Goal: Answer question/provide support: Share knowledge or assist other users

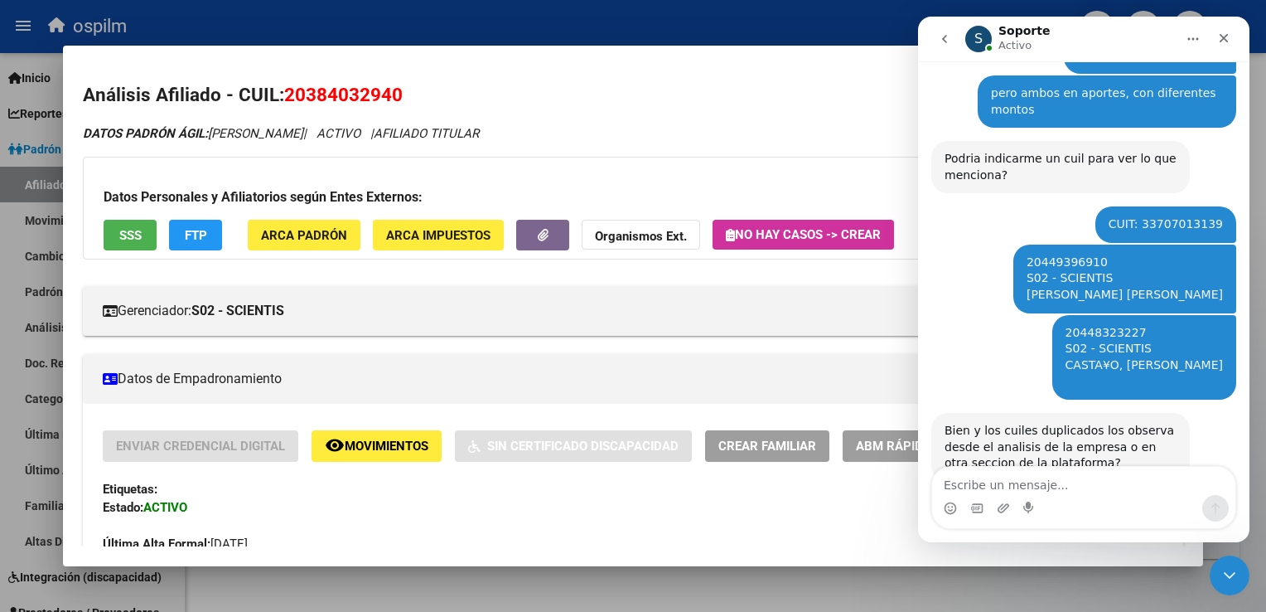
scroll to position [2, 0]
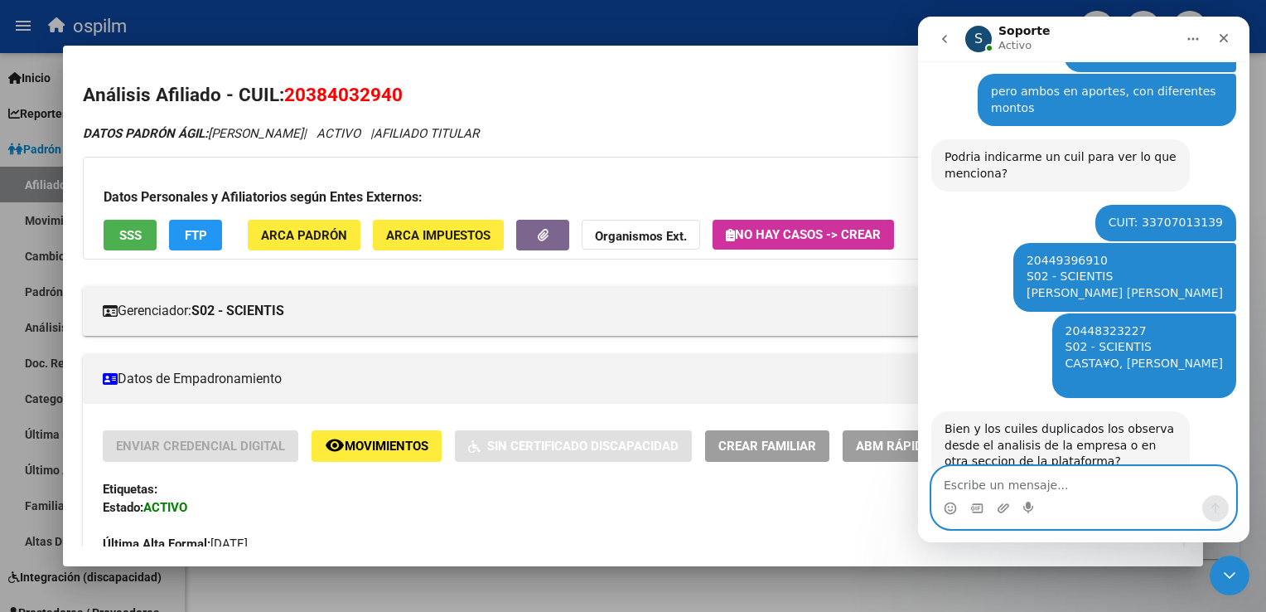
click at [985, 477] on textarea "Escribe un mensaje..." at bounding box center [1083, 481] width 303 height 28
type textarea "desde analisis de la empresa"
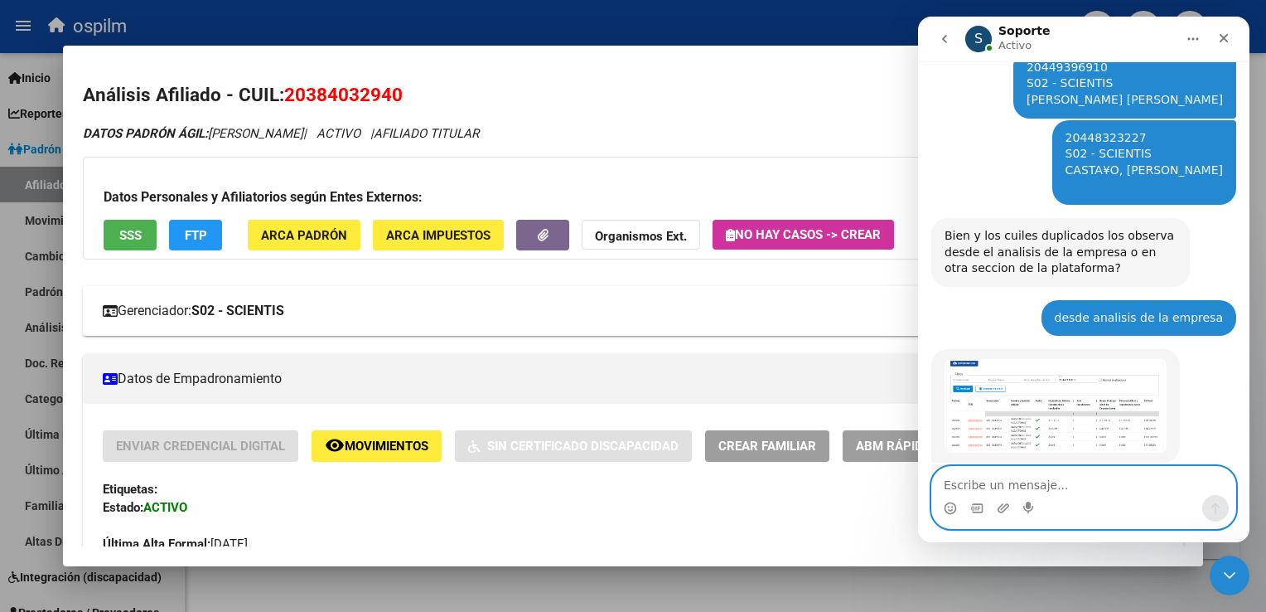
scroll to position [1004, 0]
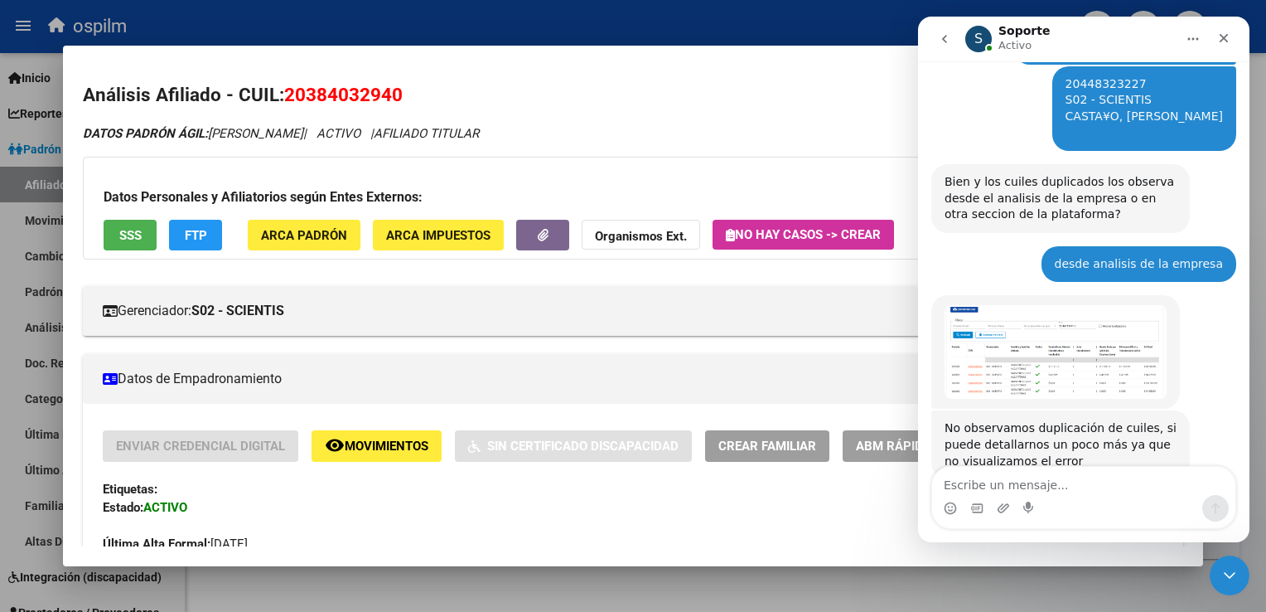
click at [554, 30] on div at bounding box center [633, 306] width 1266 height 612
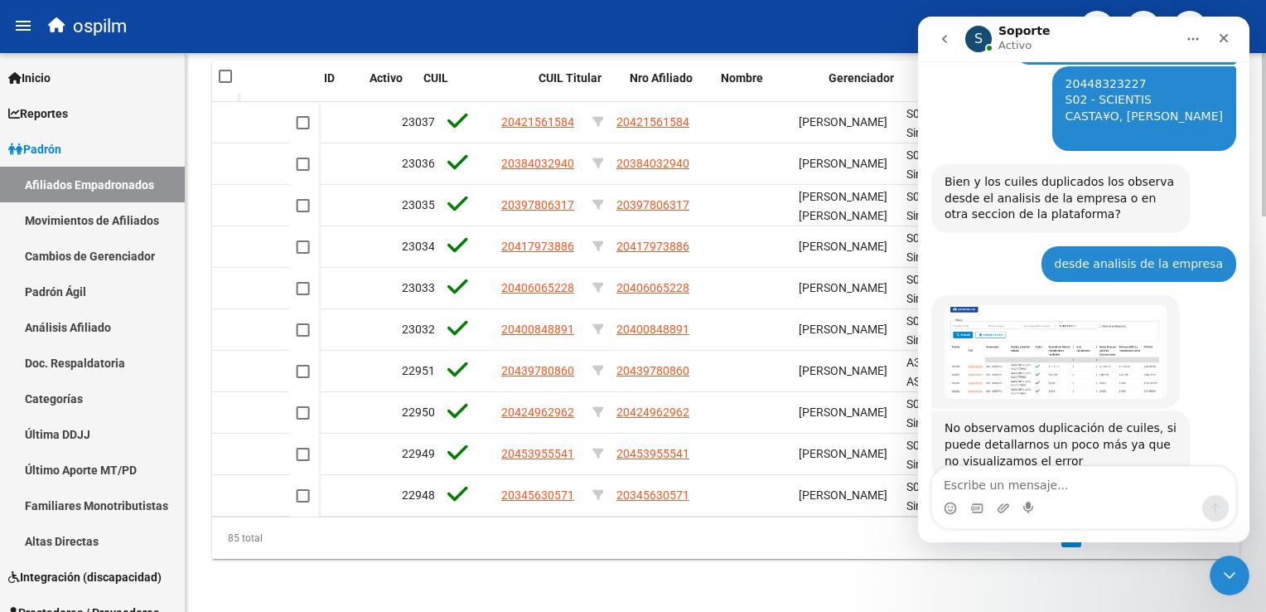
scroll to position [0, 160]
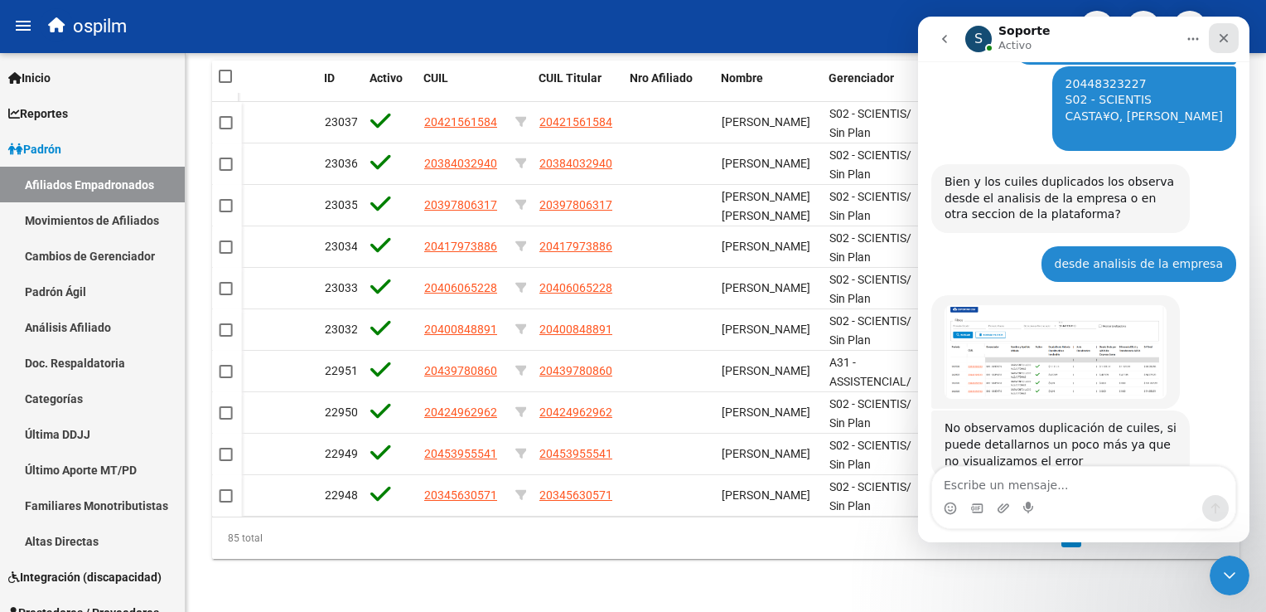
click at [1237, 31] on div "Cerrar" at bounding box center [1224, 38] width 30 height 30
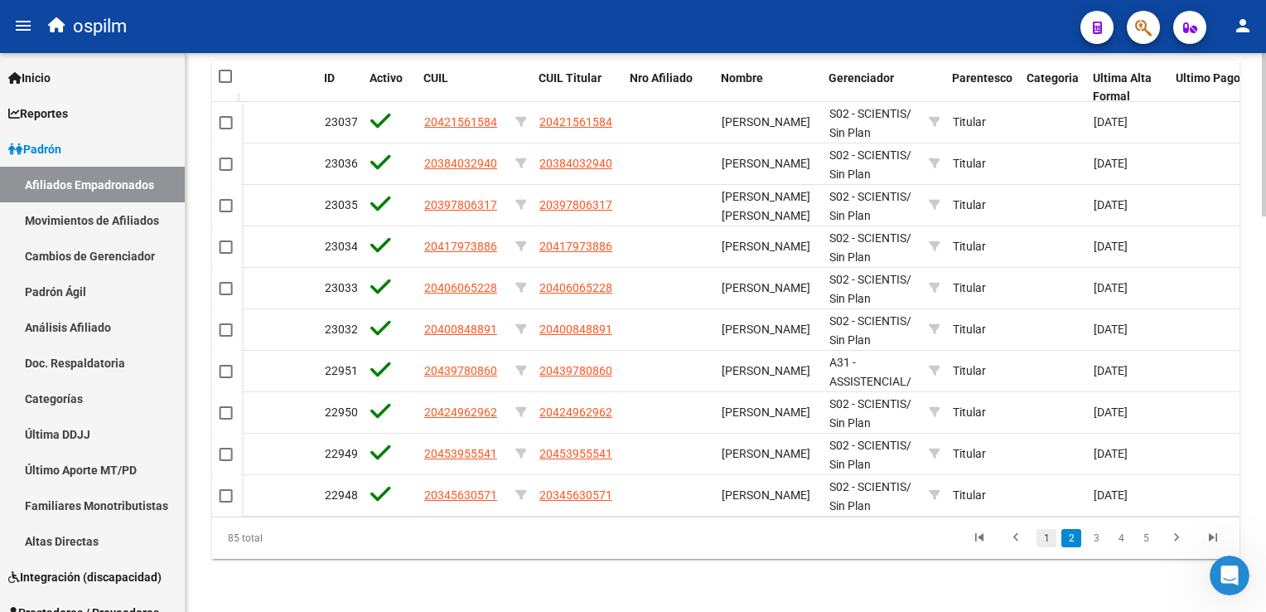
scroll to position [1004, 0]
click at [1048, 544] on link "1" at bounding box center [1047, 538] width 20 height 18
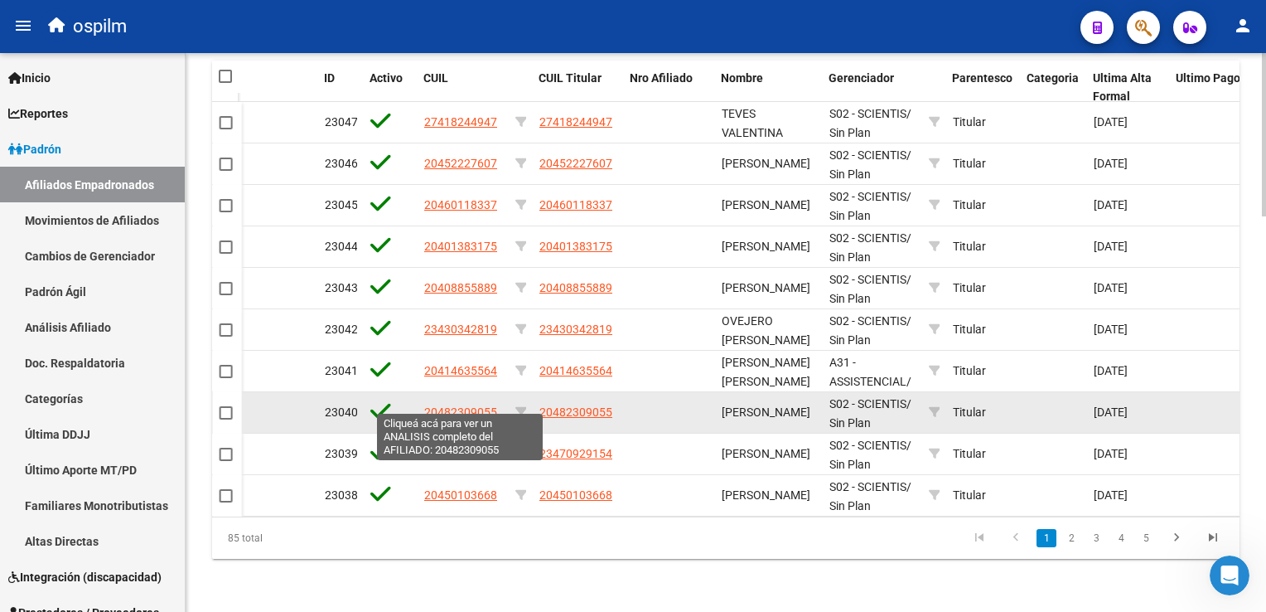
click at [468, 405] on span "20482309055" at bounding box center [460, 411] width 73 height 13
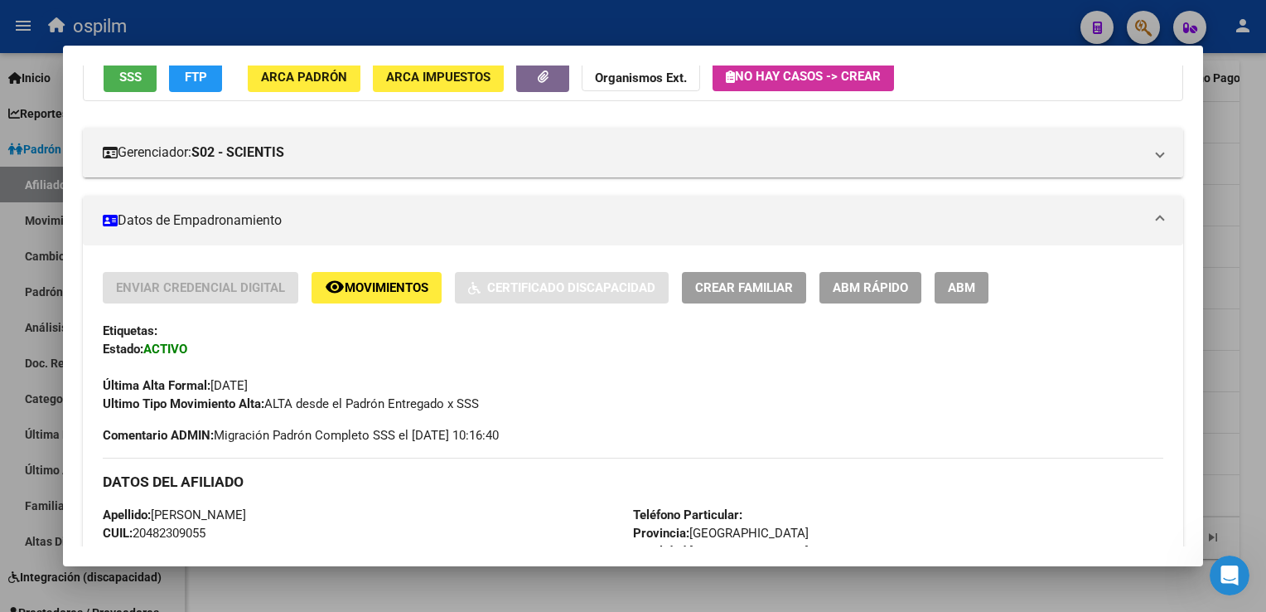
scroll to position [763, 0]
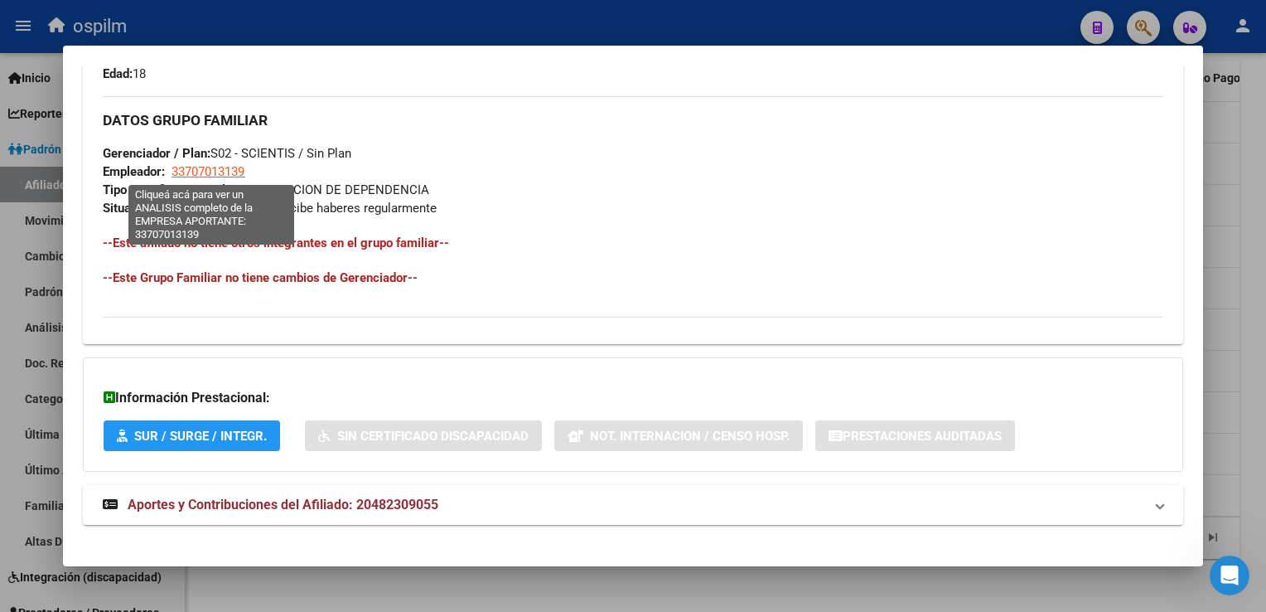
click at [209, 175] on span "33707013139" at bounding box center [208, 171] width 73 height 15
type textarea "33707013139"
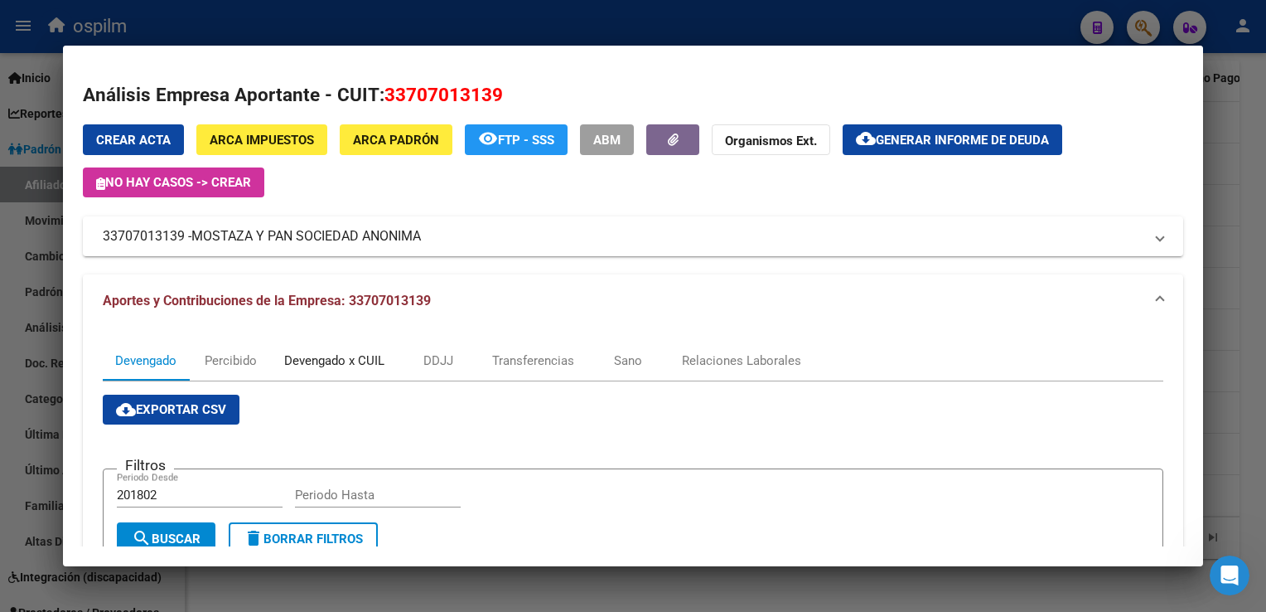
click at [317, 355] on div "Devengado x CUIL" at bounding box center [334, 360] width 100 height 18
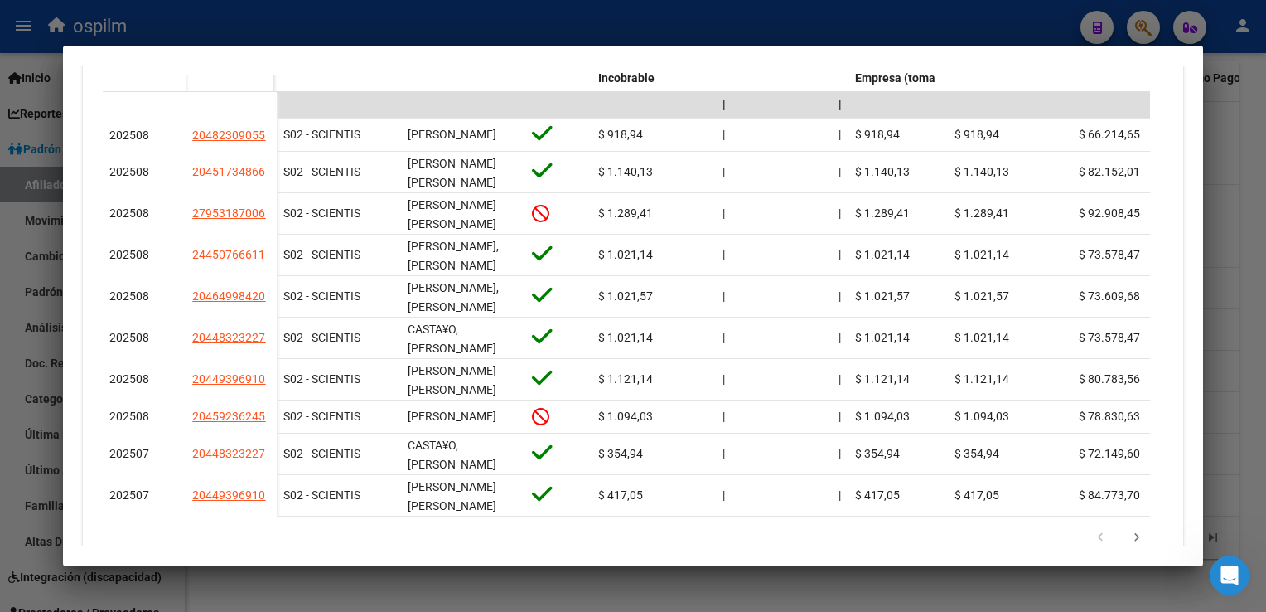
scroll to position [1516, 0]
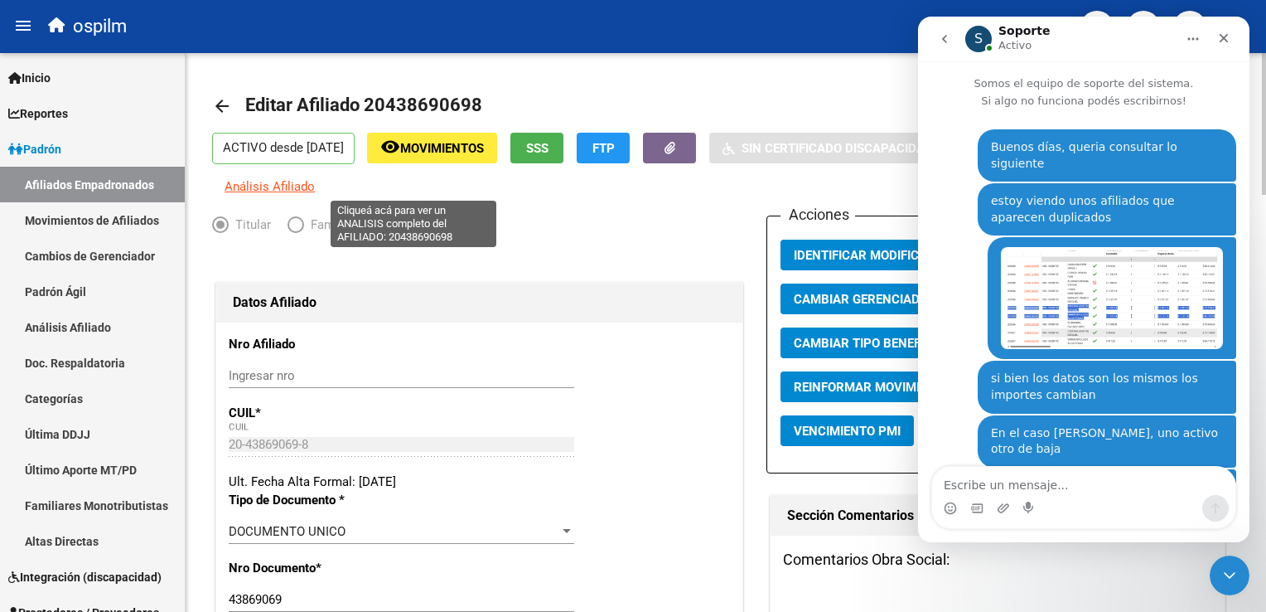
scroll to position [807, 0]
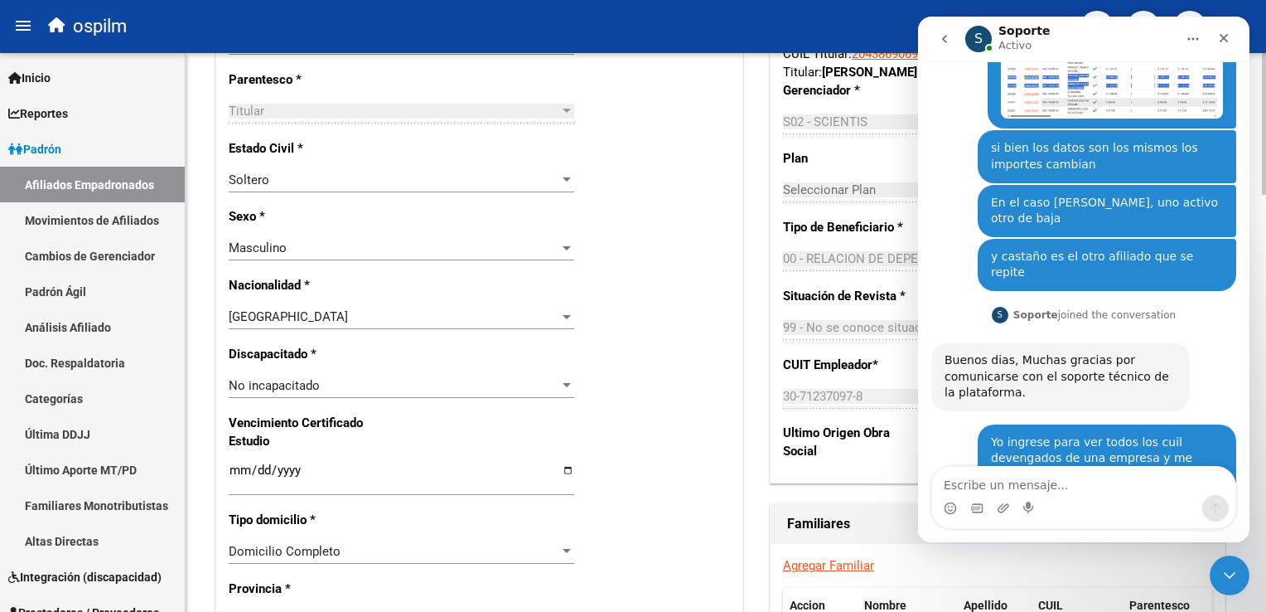
scroll to position [0, 0]
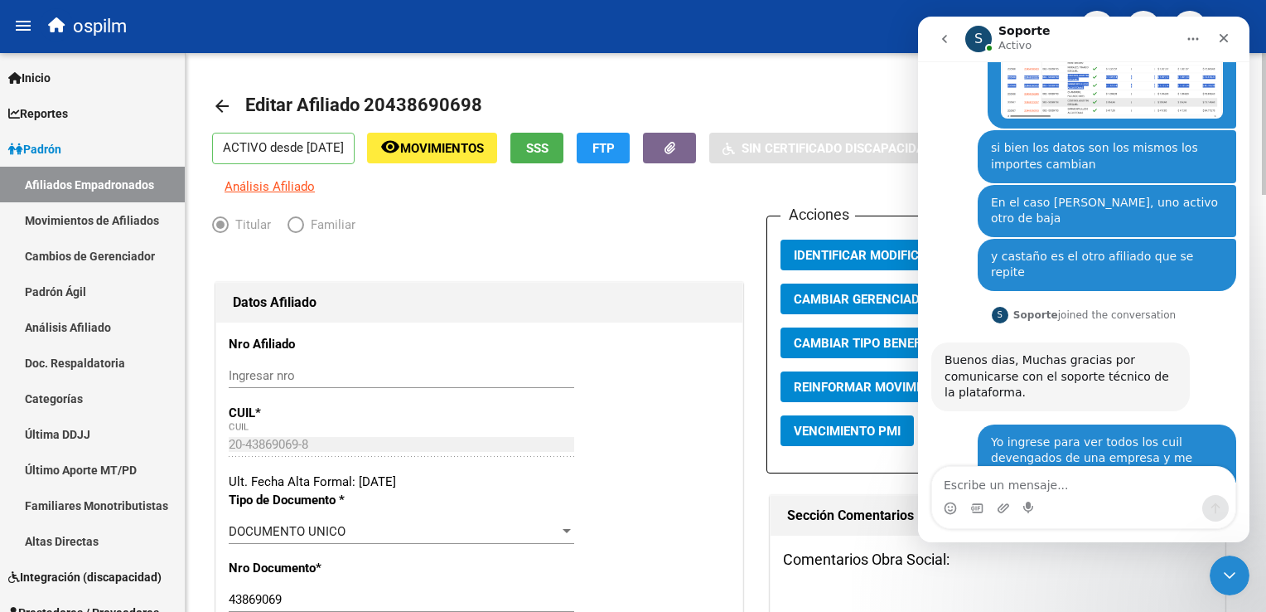
click at [741, 91] on mat-toolbar-row "arrow_back Editar Afiliado 20438690698" at bounding box center [612, 106] width 801 height 53
click at [1222, 37] on icon "Cerrar" at bounding box center [1223, 37] width 13 height 13
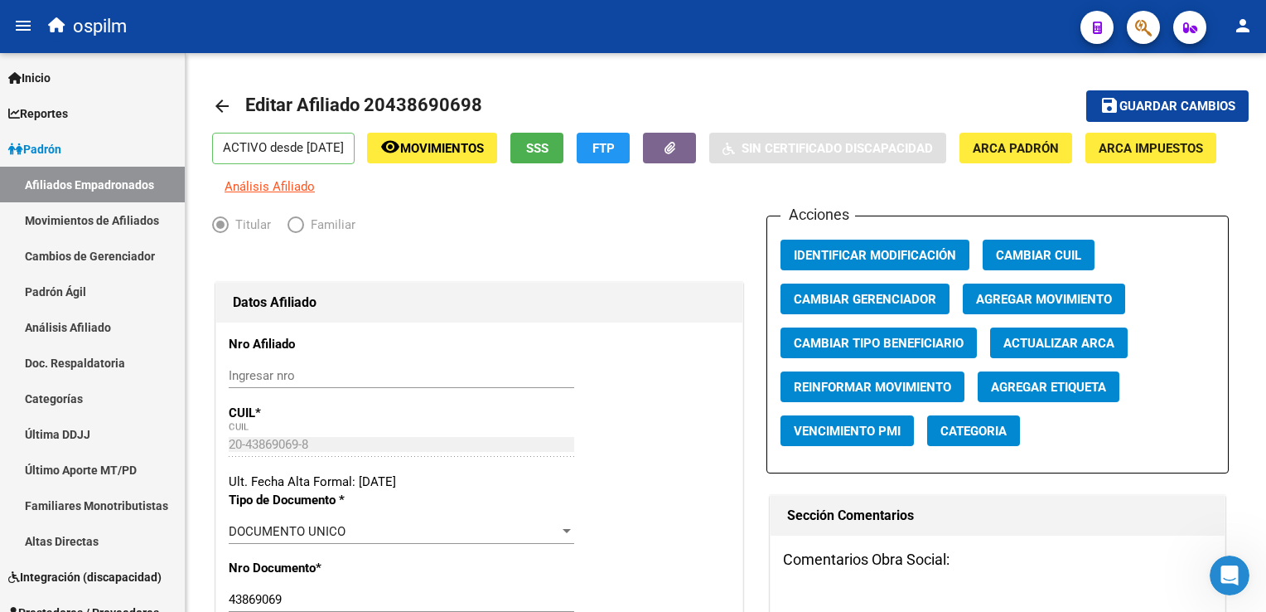
scroll to position [1004, 0]
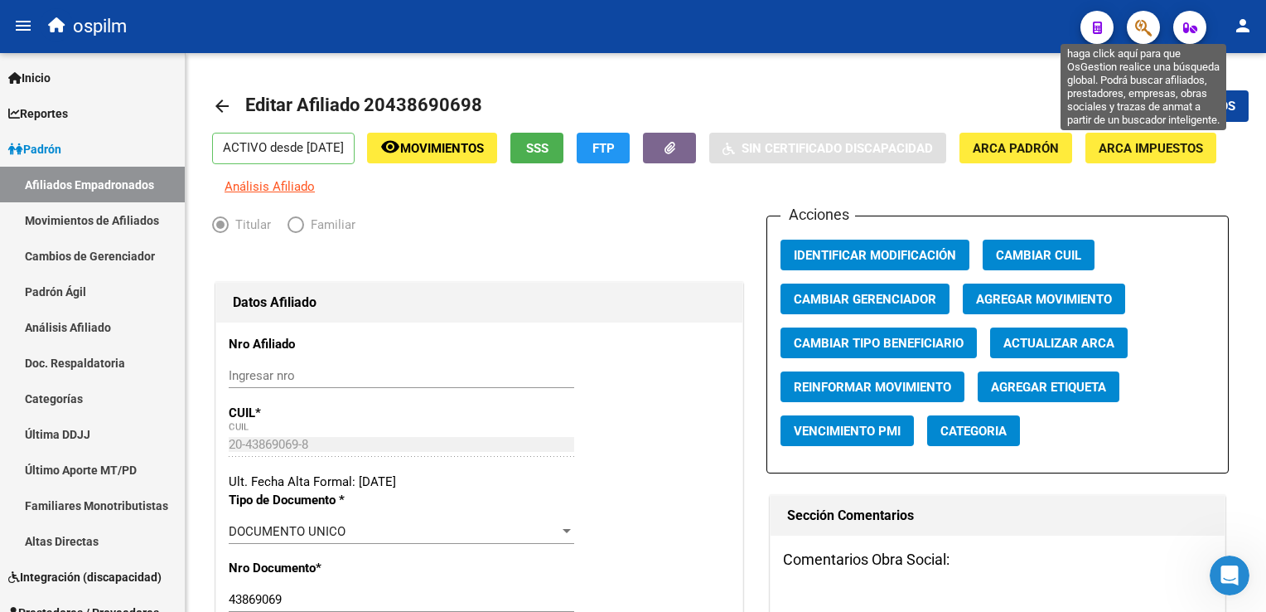
click at [1135, 35] on icon "button" at bounding box center [1143, 27] width 17 height 19
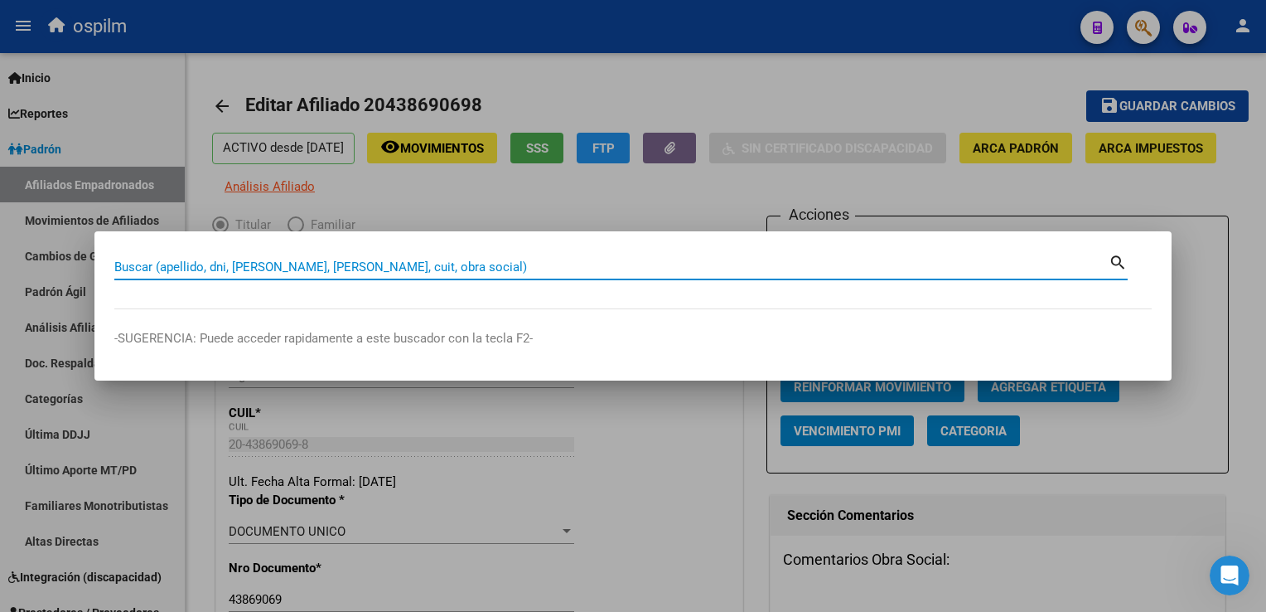
click at [371, 272] on input "Buscar (apellido, dni, [PERSON_NAME], [PERSON_NAME], cuit, obra social)" at bounding box center [611, 266] width 995 height 15
type input "20482309055"
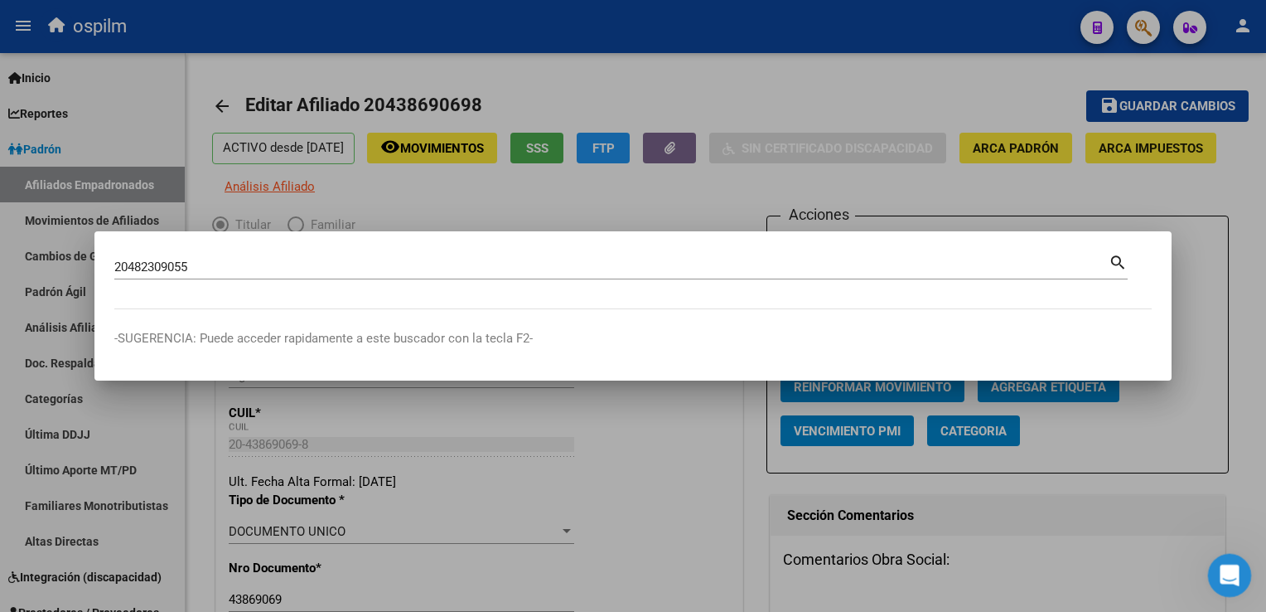
click at [1221, 571] on icon "Abrir Intercom Messenger" at bounding box center [1227, 572] width 27 height 27
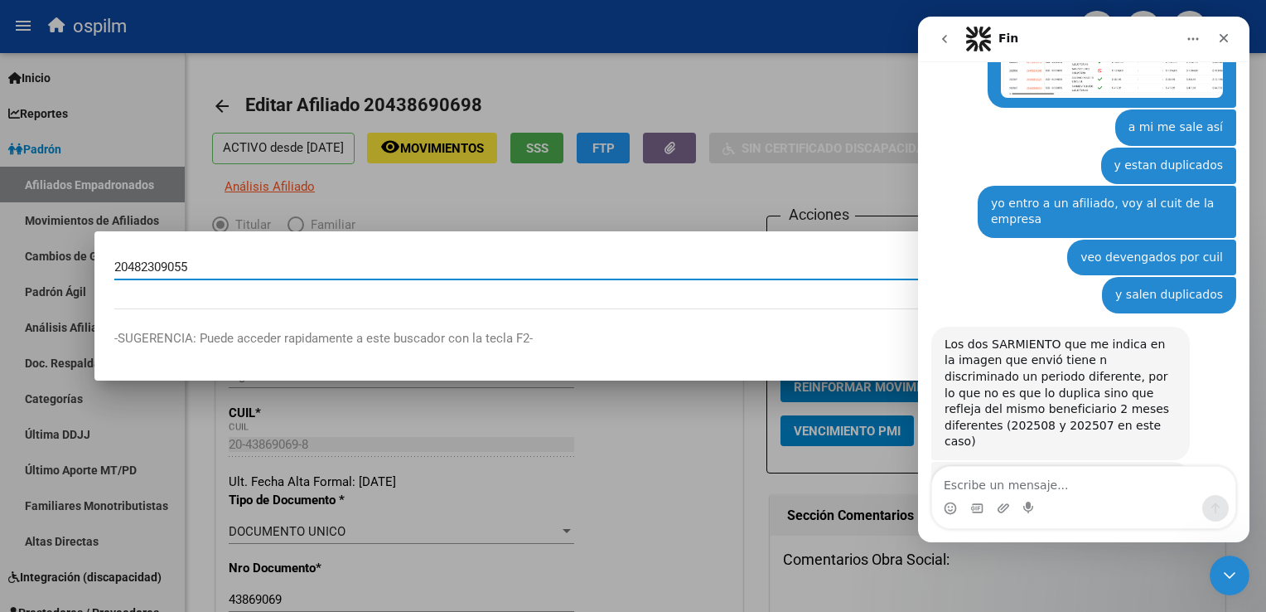
click at [229, 273] on input "20482309055" at bounding box center [611, 266] width 995 height 15
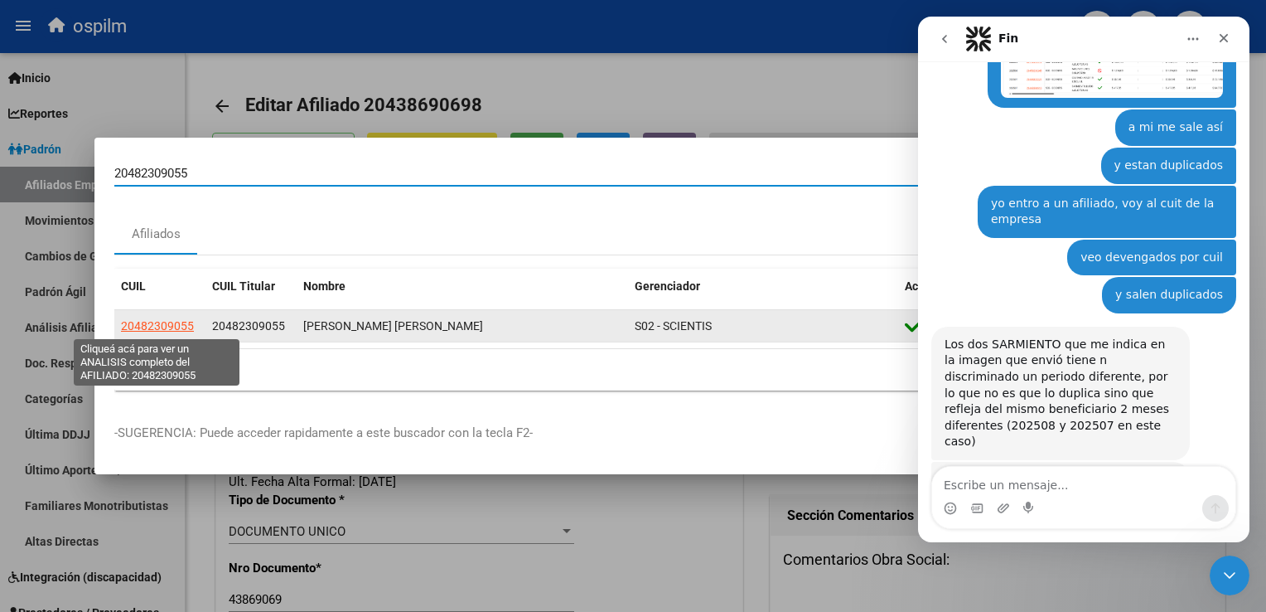
click at [174, 328] on span "20482309055" at bounding box center [157, 325] width 73 height 13
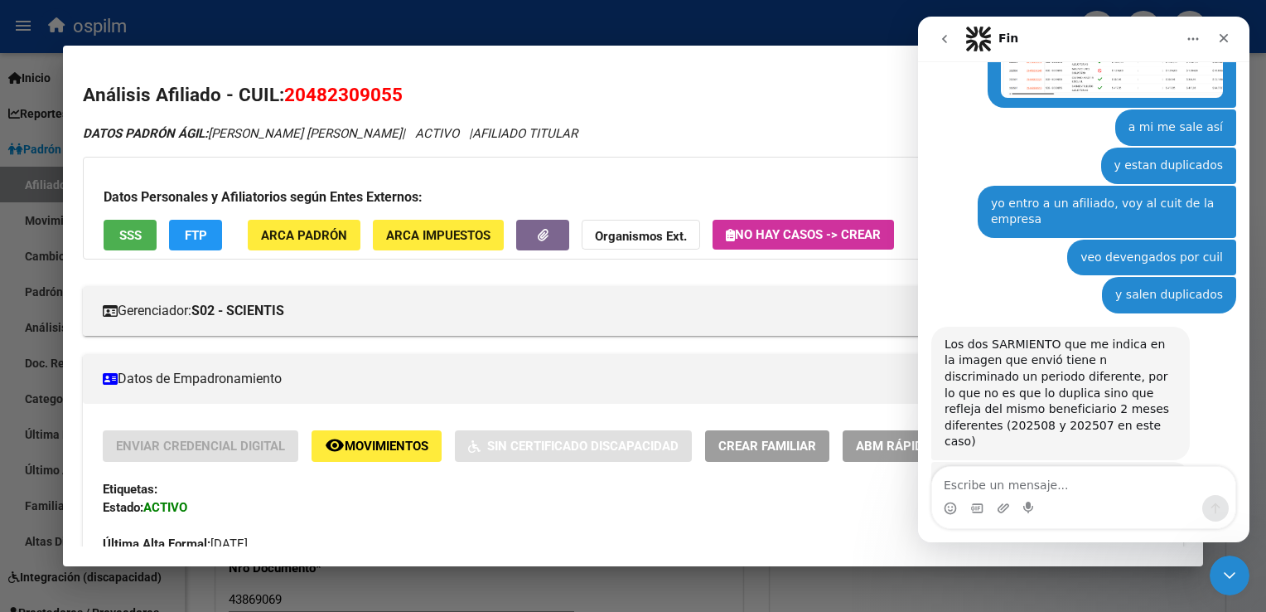
scroll to position [777, 0]
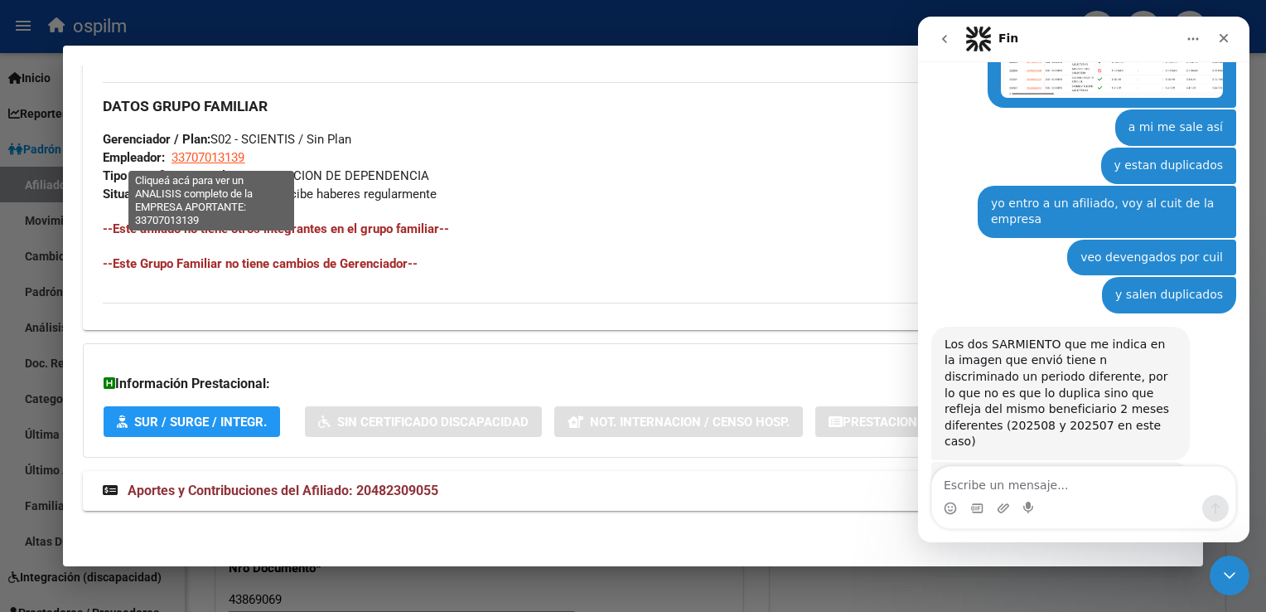
click at [220, 157] on span "33707013139" at bounding box center [208, 157] width 73 height 15
type textarea "33707013139"
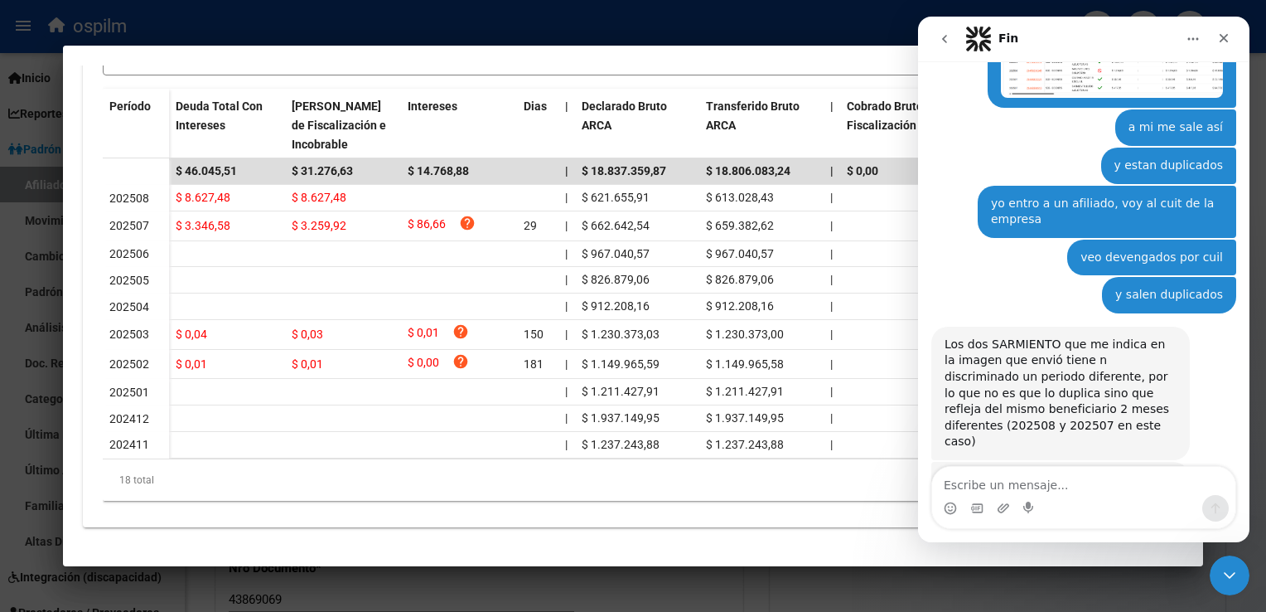
scroll to position [0, 0]
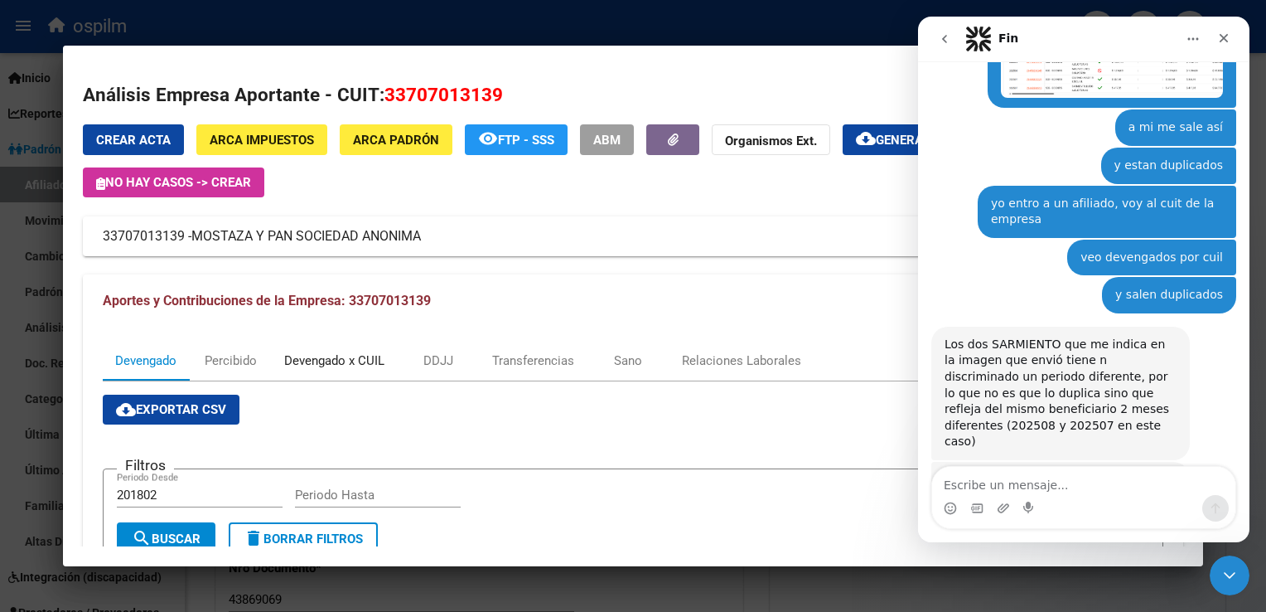
click at [332, 372] on div "Devengado x CUIL" at bounding box center [334, 361] width 125 height 40
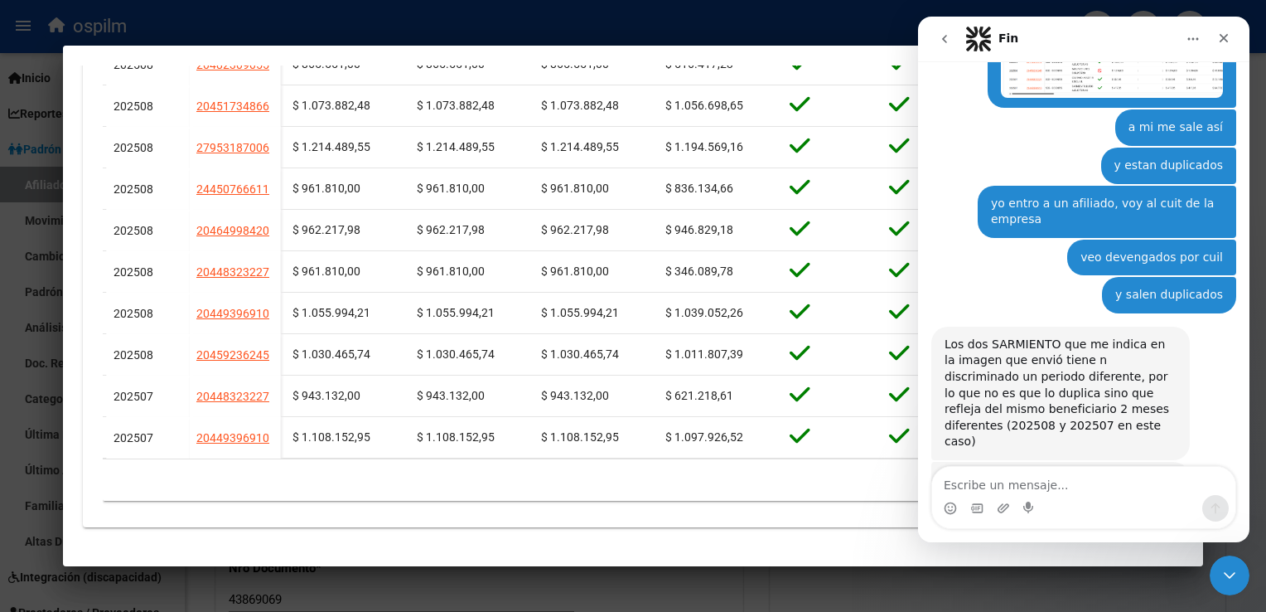
scroll to position [0, 3680]
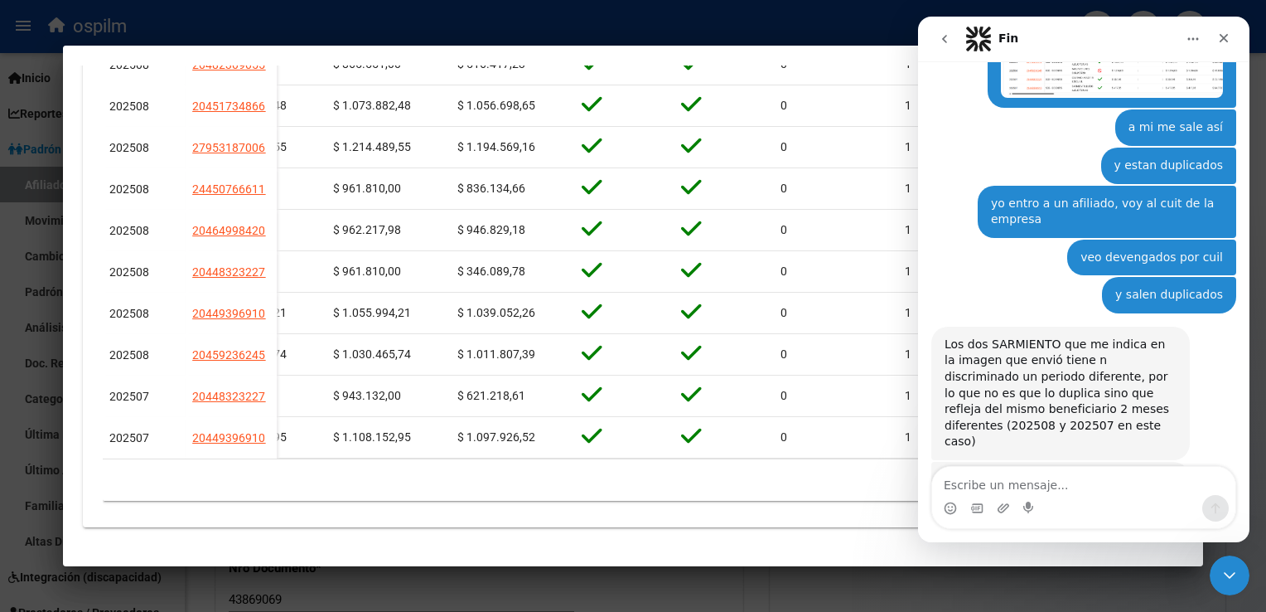
drag, startPoint x: 852, startPoint y: 449, endPoint x: 10, endPoint y: 428, distance: 842.3
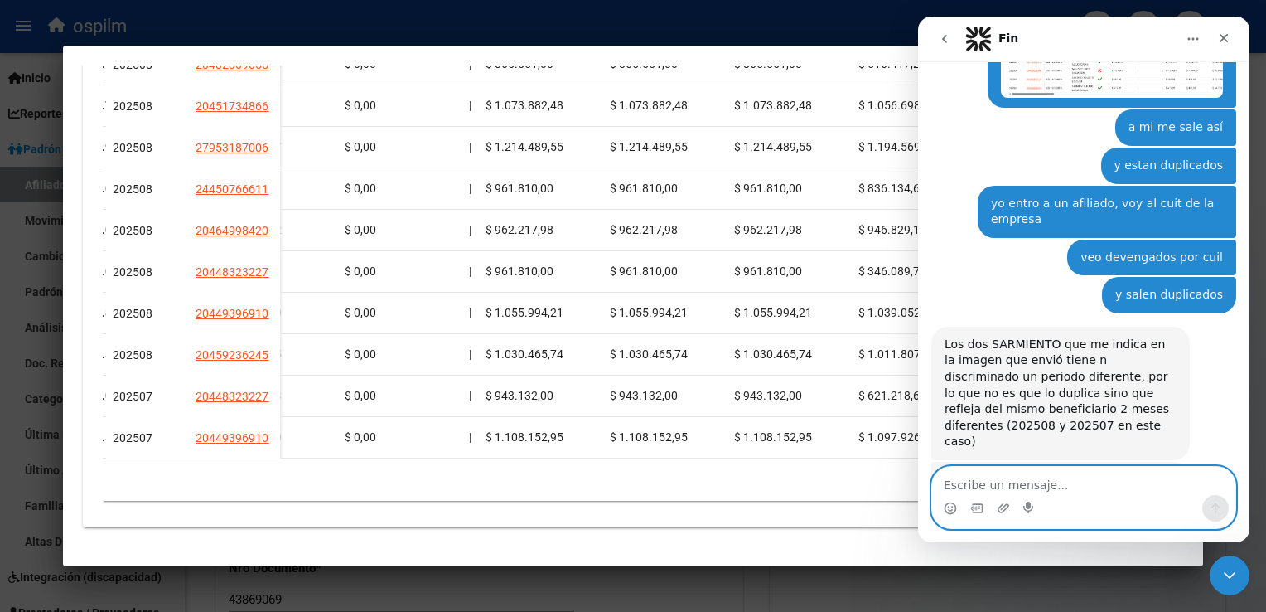
scroll to position [0, 3330]
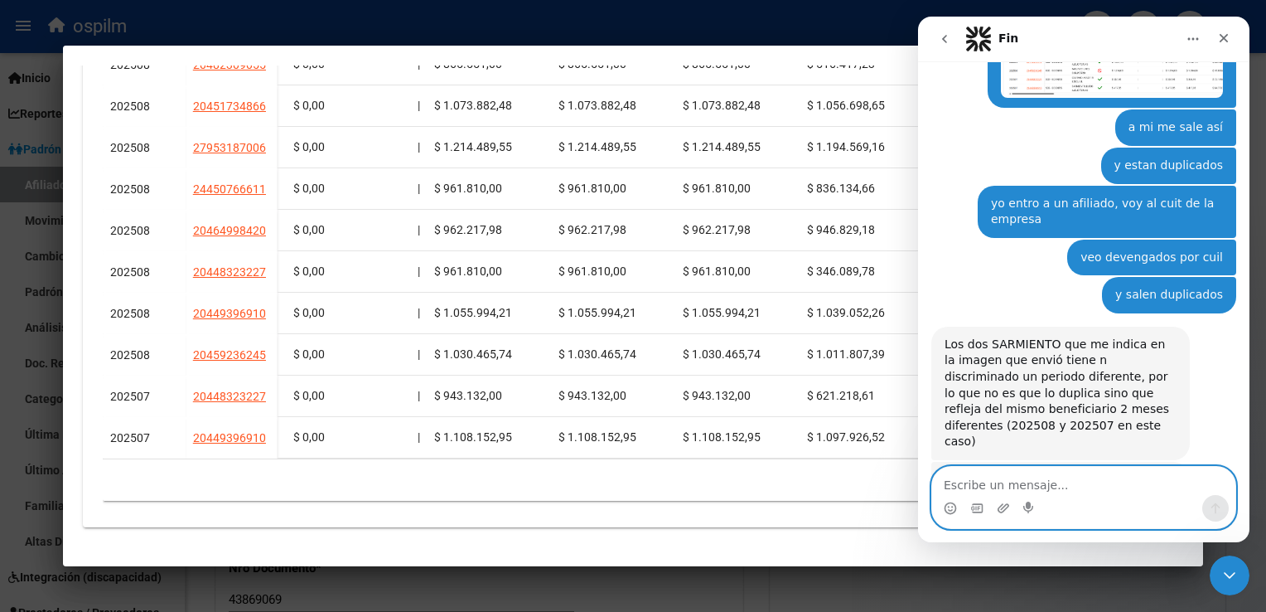
drag, startPoint x: 950, startPoint y: 467, endPoint x: 981, endPoint y: 466, distance: 31.5
click at [981, 466] on div "Intercom Messenger" at bounding box center [1084, 497] width 305 height 63
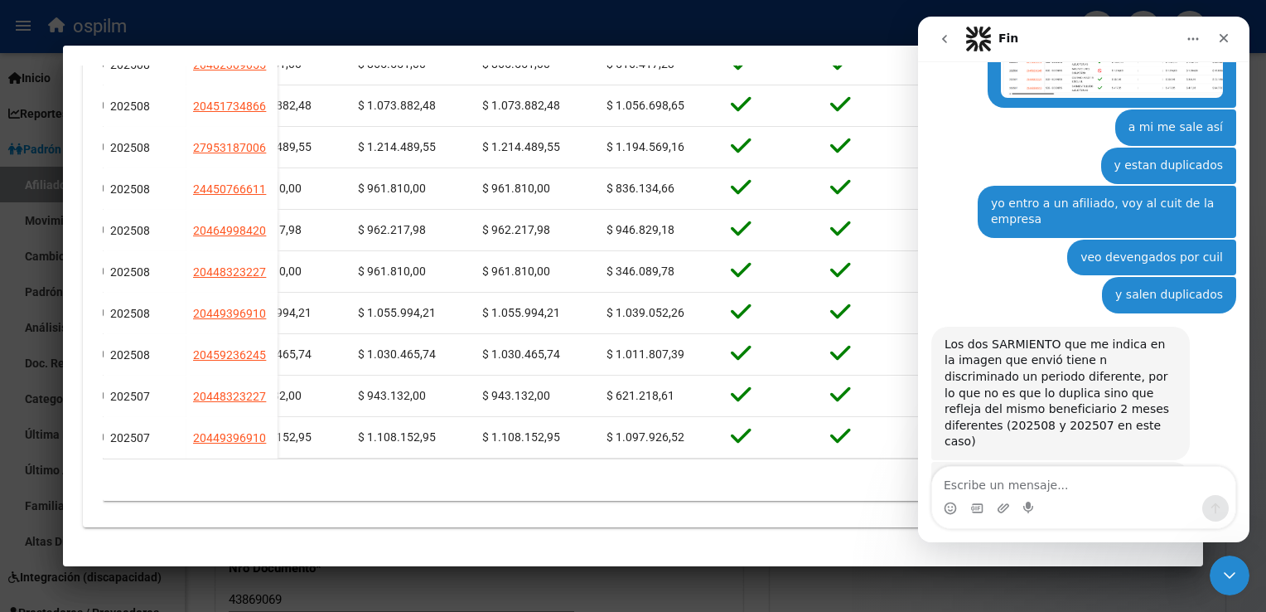
scroll to position [0, 3717]
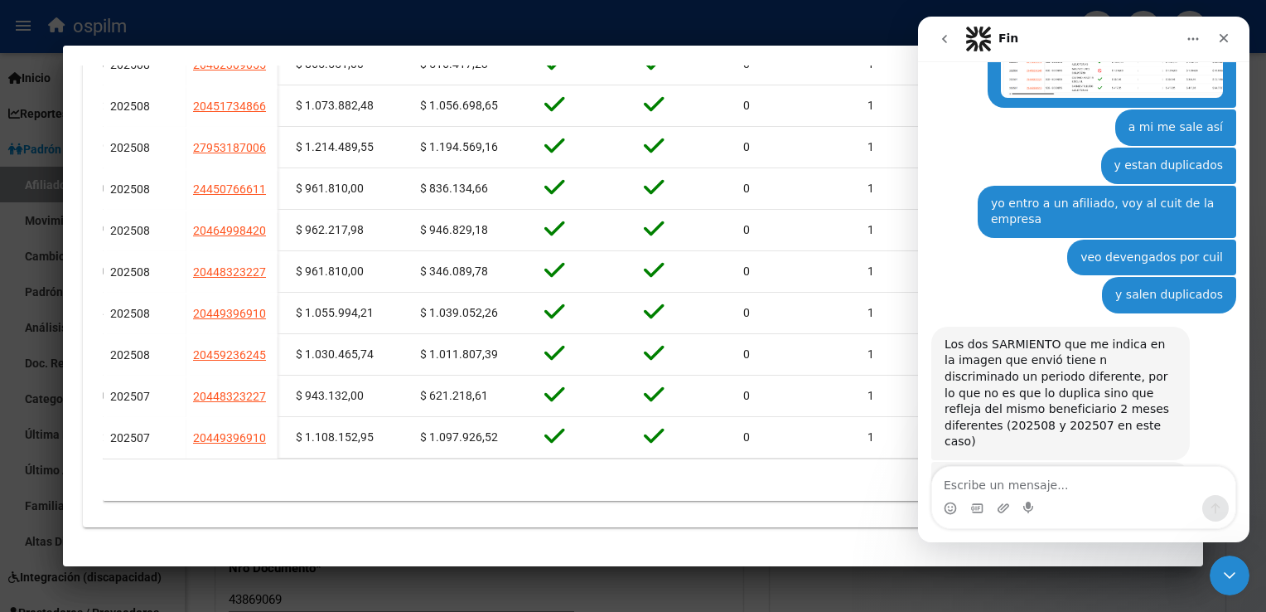
drag, startPoint x: 874, startPoint y: 451, endPoint x: 17, endPoint y: 425, distance: 857.4
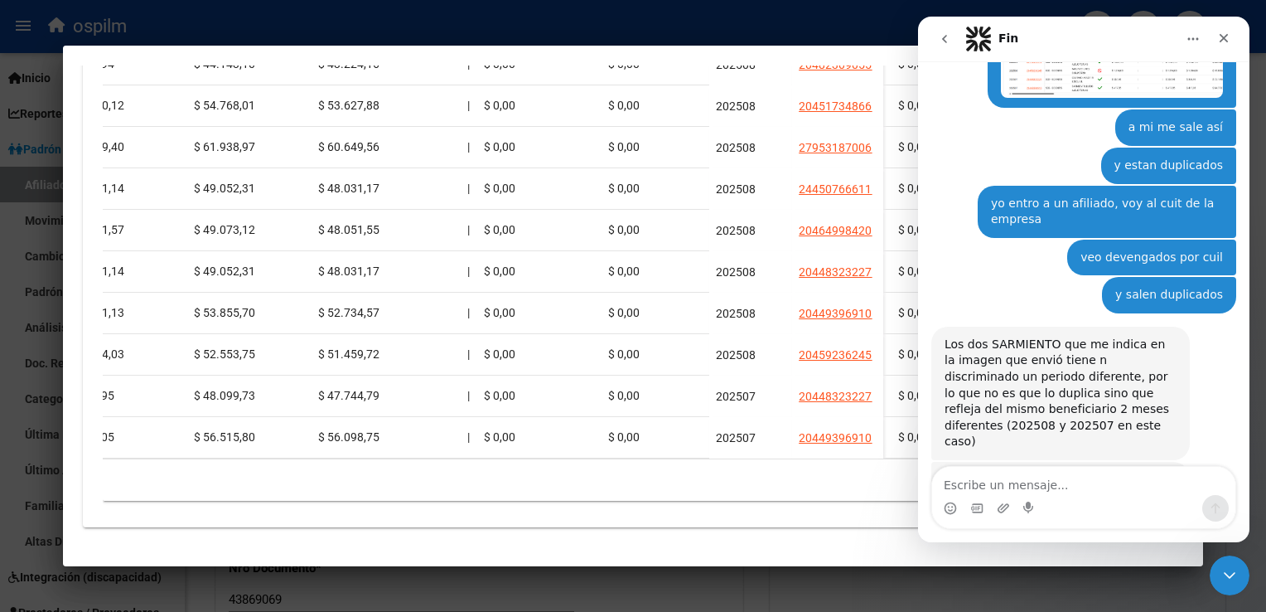
scroll to position [0, 0]
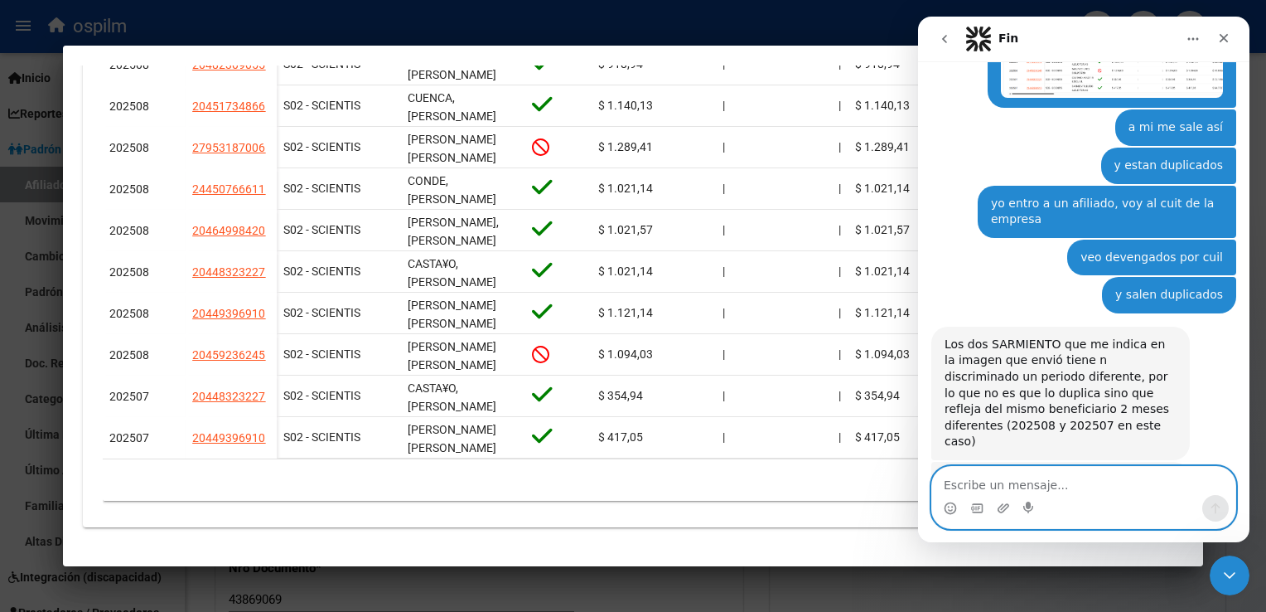
click at [976, 485] on textarea "Escribe un mensaje..." at bounding box center [1083, 481] width 303 height 28
type textarea "ok"
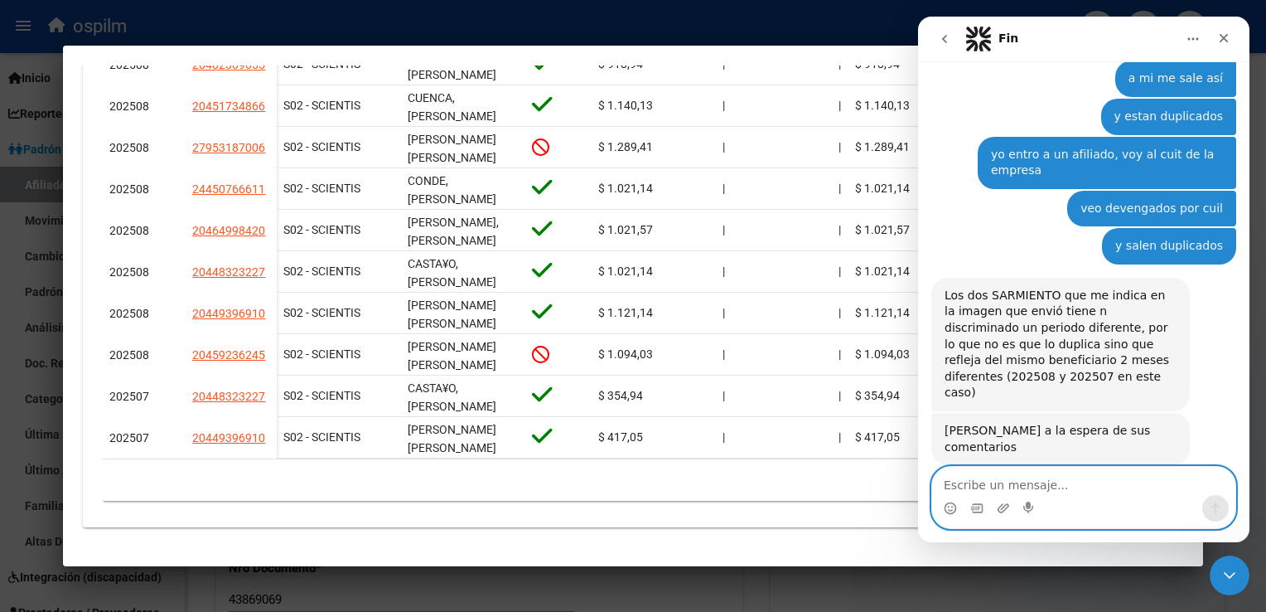
scroll to position [1566, 0]
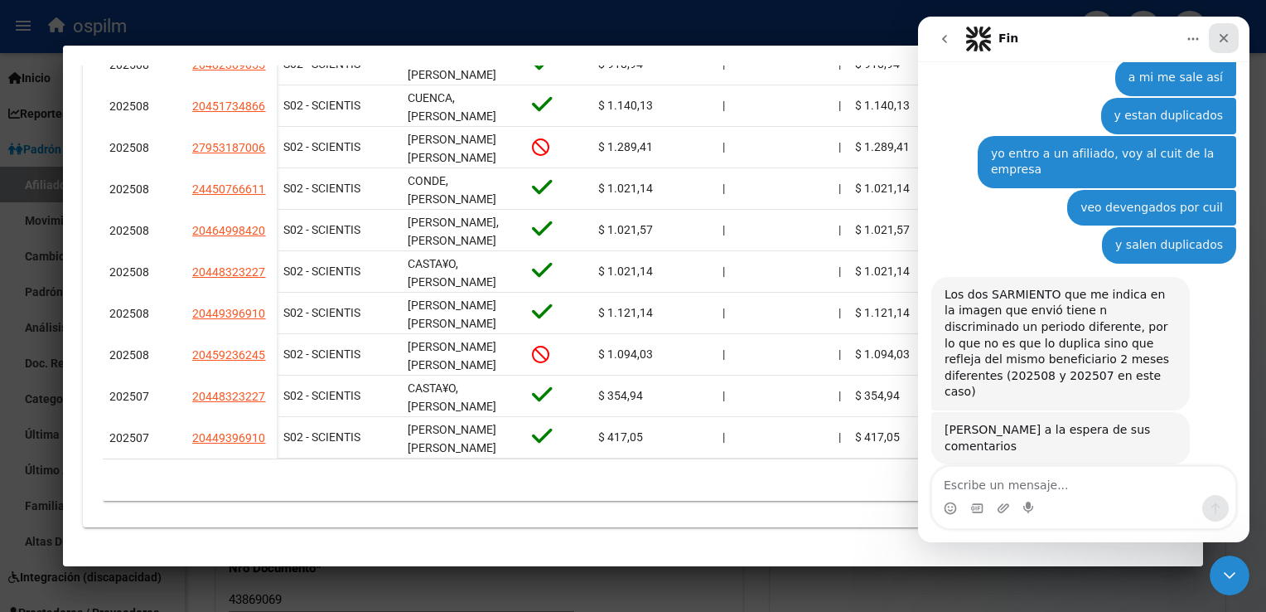
click at [1223, 36] on icon "Cerrar" at bounding box center [1223, 37] width 13 height 13
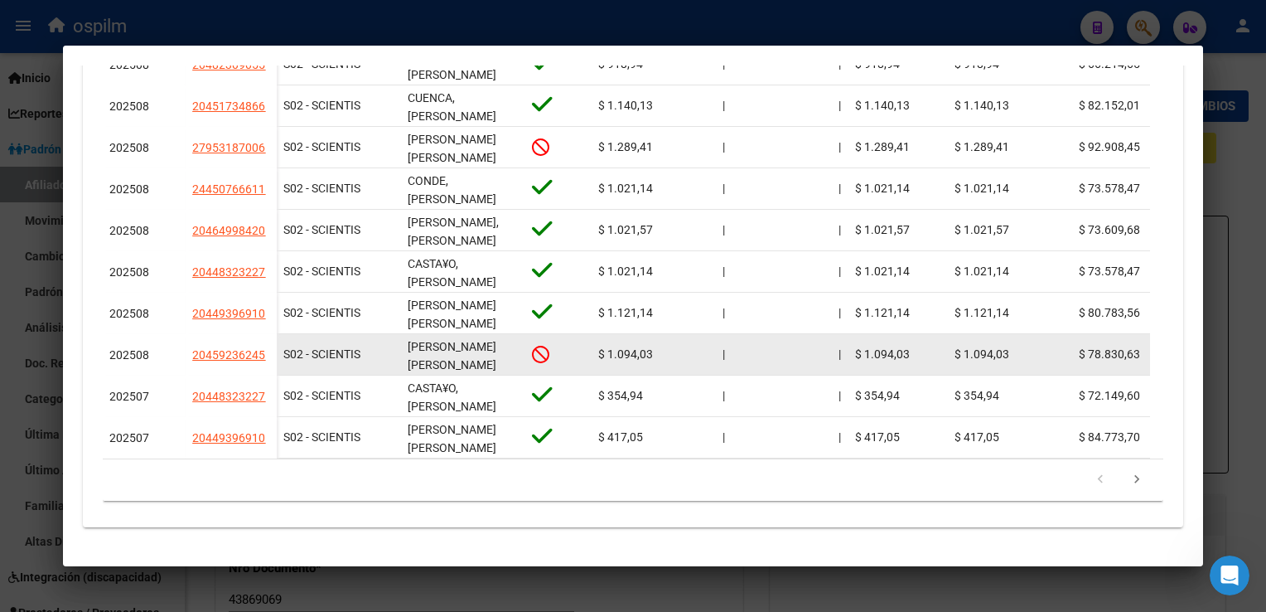
scroll to position [0, 0]
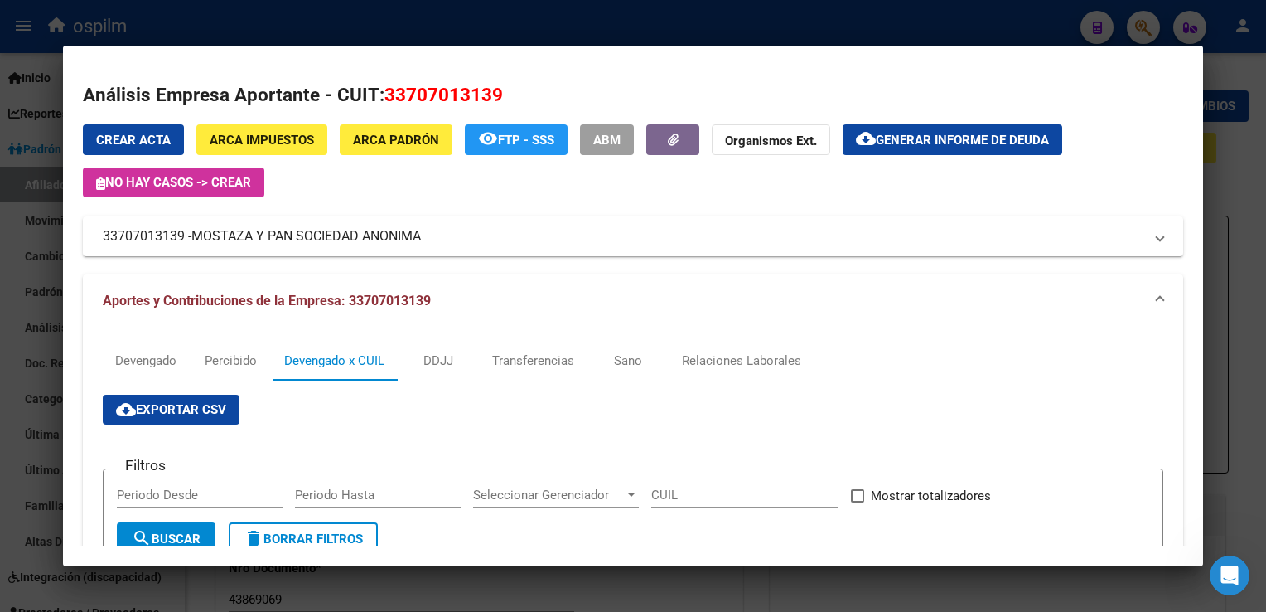
click at [549, 24] on div at bounding box center [633, 306] width 1266 height 612
click at [1251, 174] on div at bounding box center [633, 306] width 1266 height 612
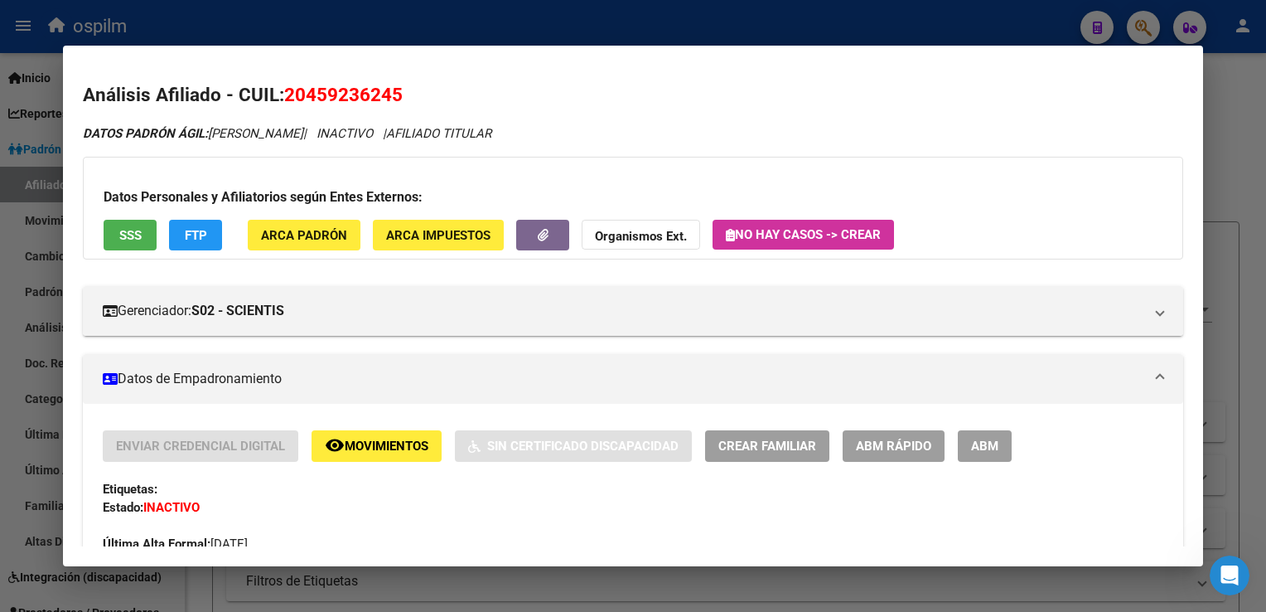
click at [1206, 136] on div at bounding box center [633, 306] width 1266 height 612
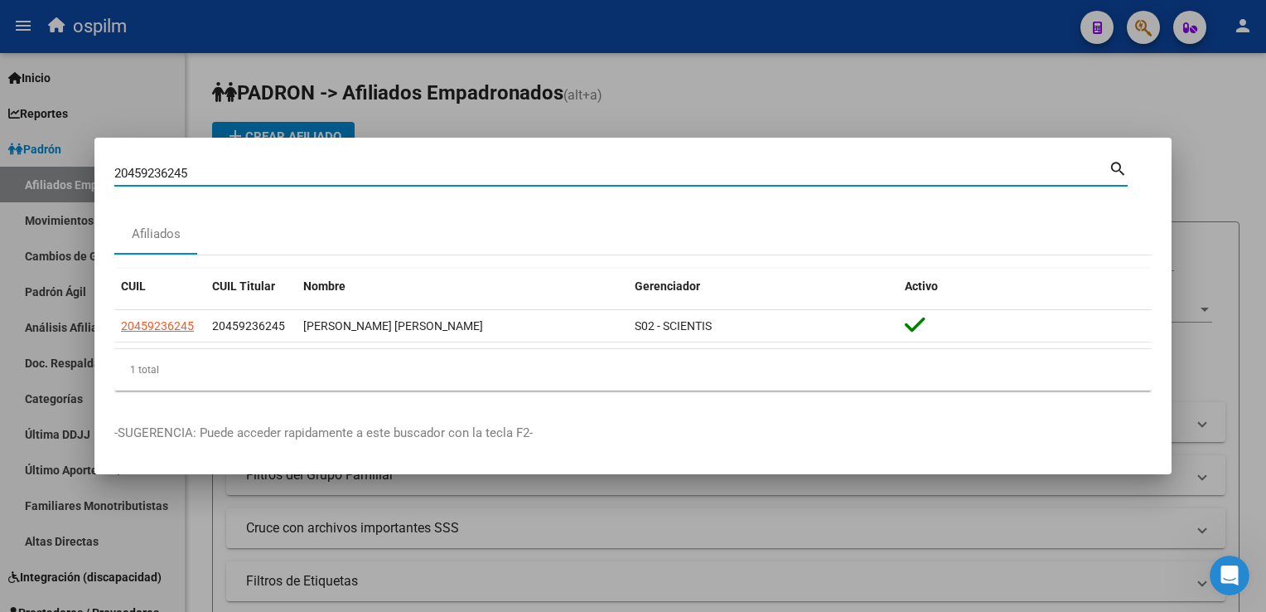
drag, startPoint x: 210, startPoint y: 172, endPoint x: 96, endPoint y: 181, distance: 113.9
click at [96, 181] on mat-dialog-content "20459236245 Buscar (apellido, dni, cuil, nro traspaso, cuit, obra social) searc…" at bounding box center [632, 280] width 1077 height 246
paste input "14635564"
type input "20414635564"
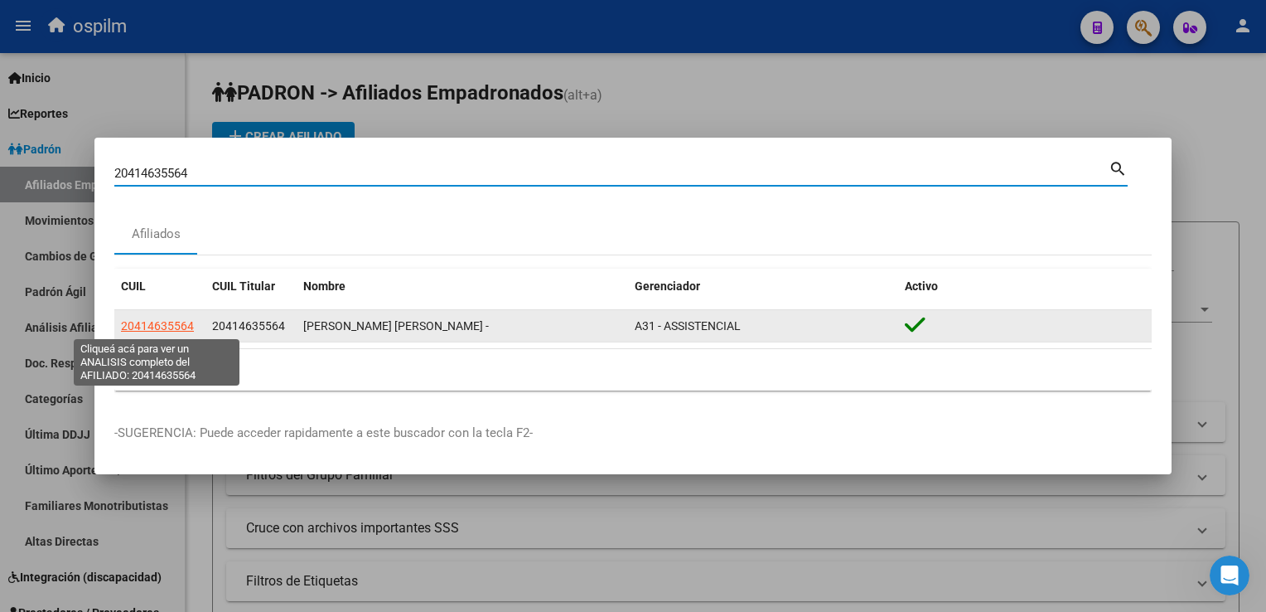
click at [166, 324] on span "20414635564" at bounding box center [157, 325] width 73 height 13
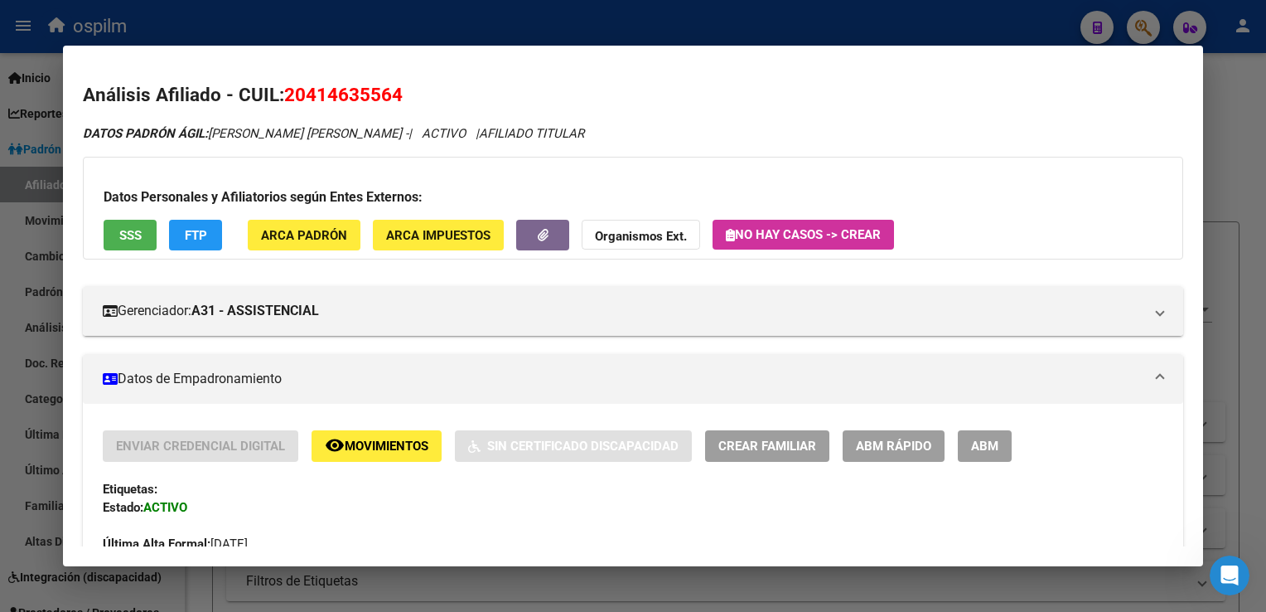
scroll to position [777, 0]
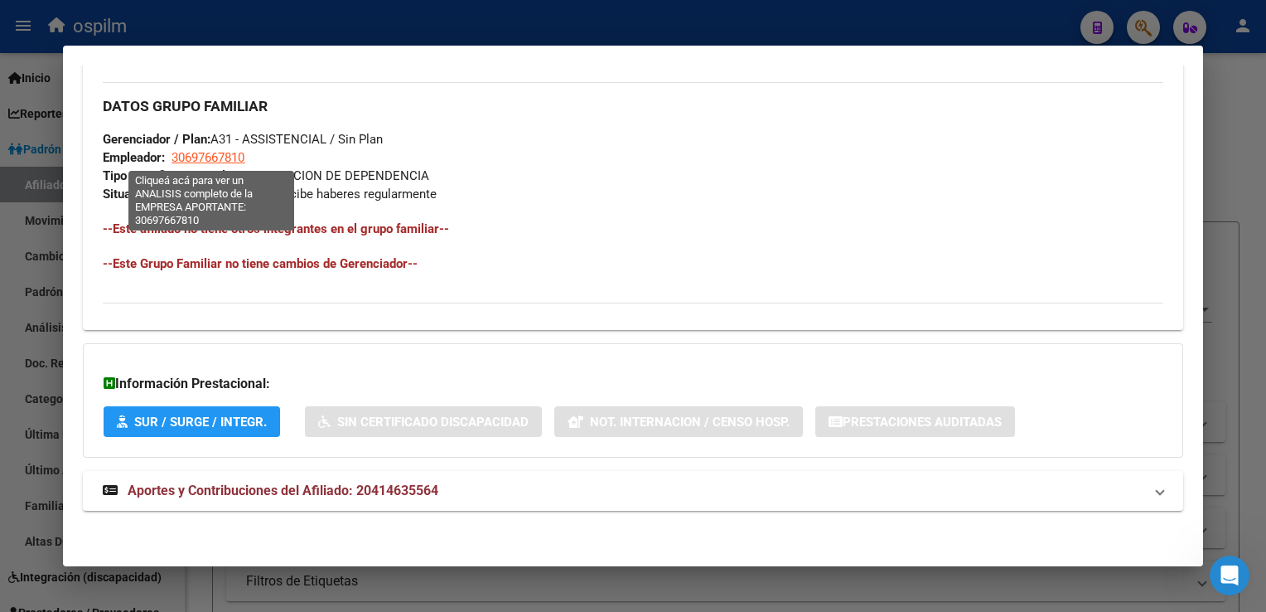
click at [217, 160] on span "30697667810" at bounding box center [208, 157] width 73 height 15
type textarea "30697667810"
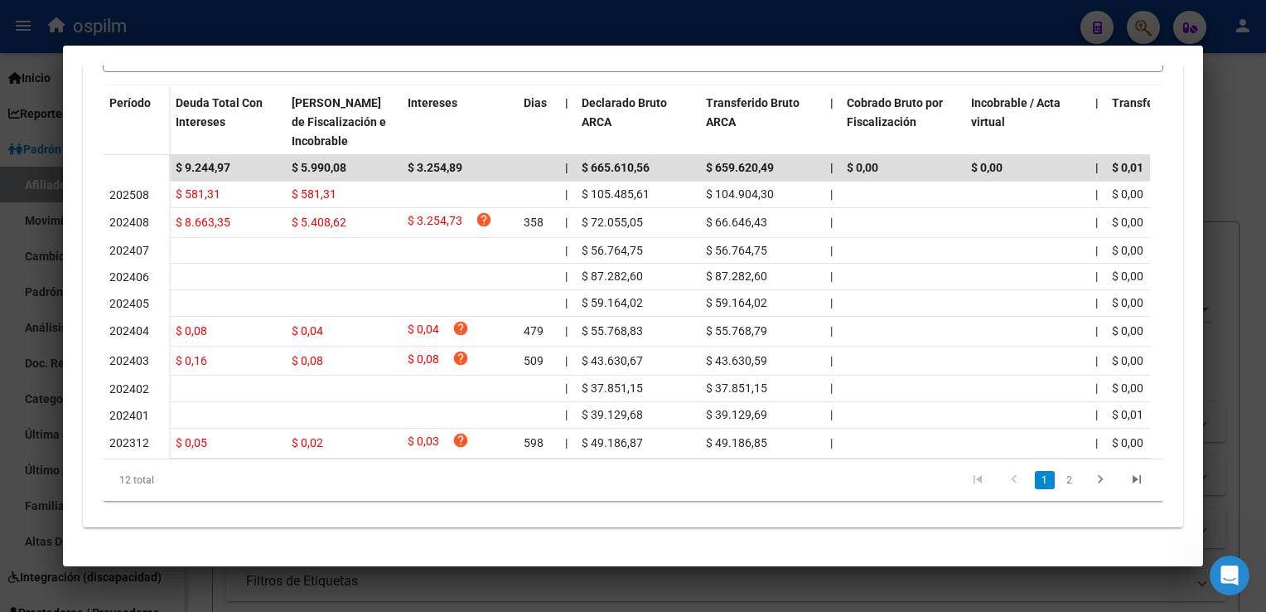
scroll to position [0, 0]
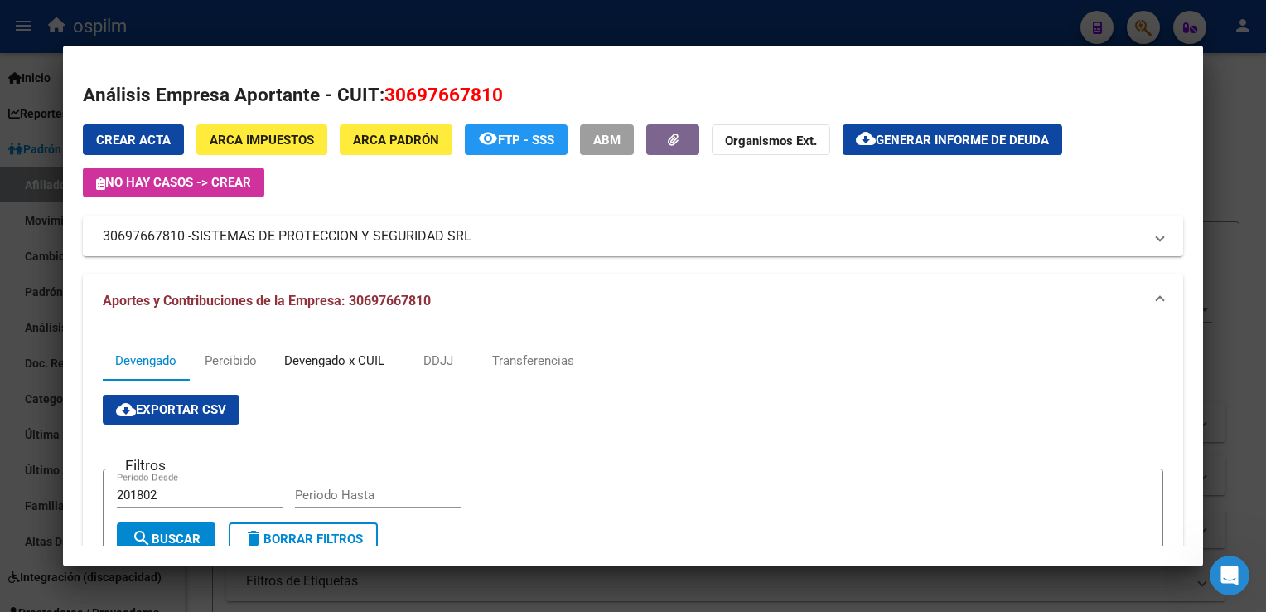
click at [344, 357] on div "Devengado x CUIL" at bounding box center [334, 360] width 100 height 18
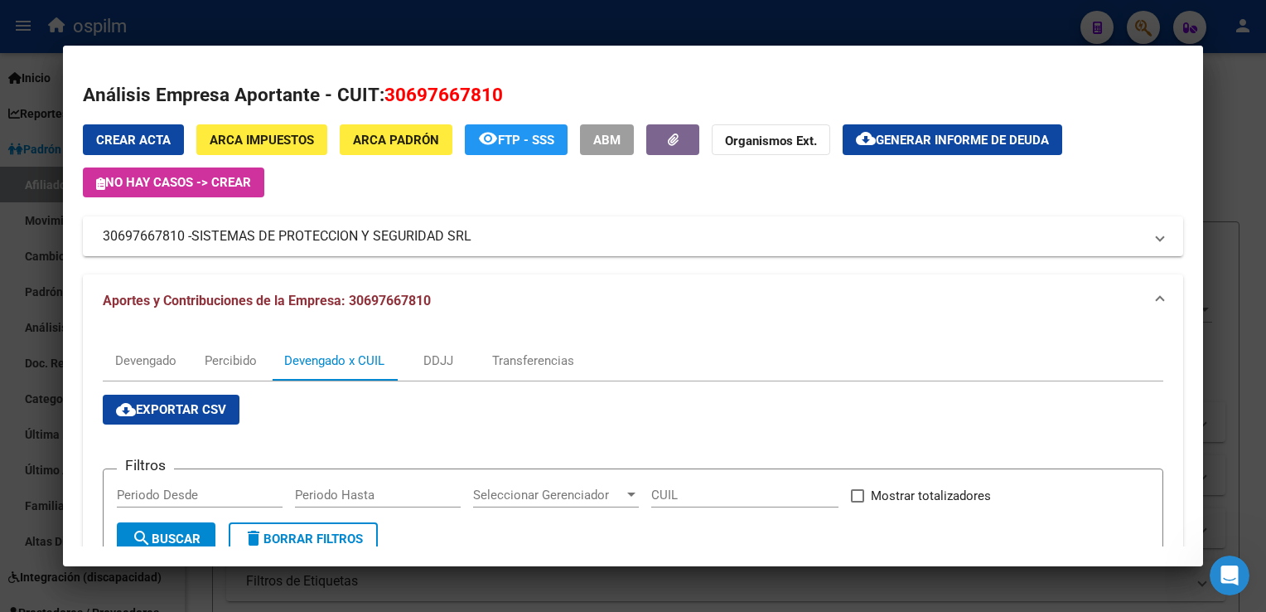
click at [1237, 151] on div at bounding box center [633, 306] width 1266 height 612
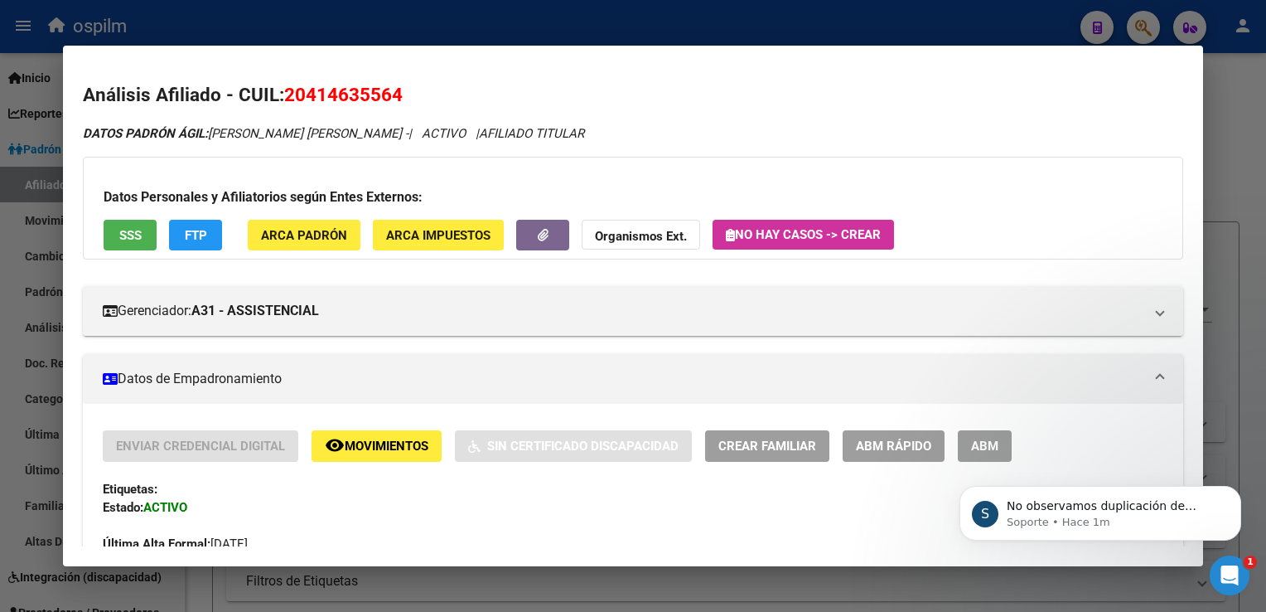
click at [331, 361] on mat-expansion-panel-header "Datos de Empadronamiento" at bounding box center [633, 379] width 1100 height 50
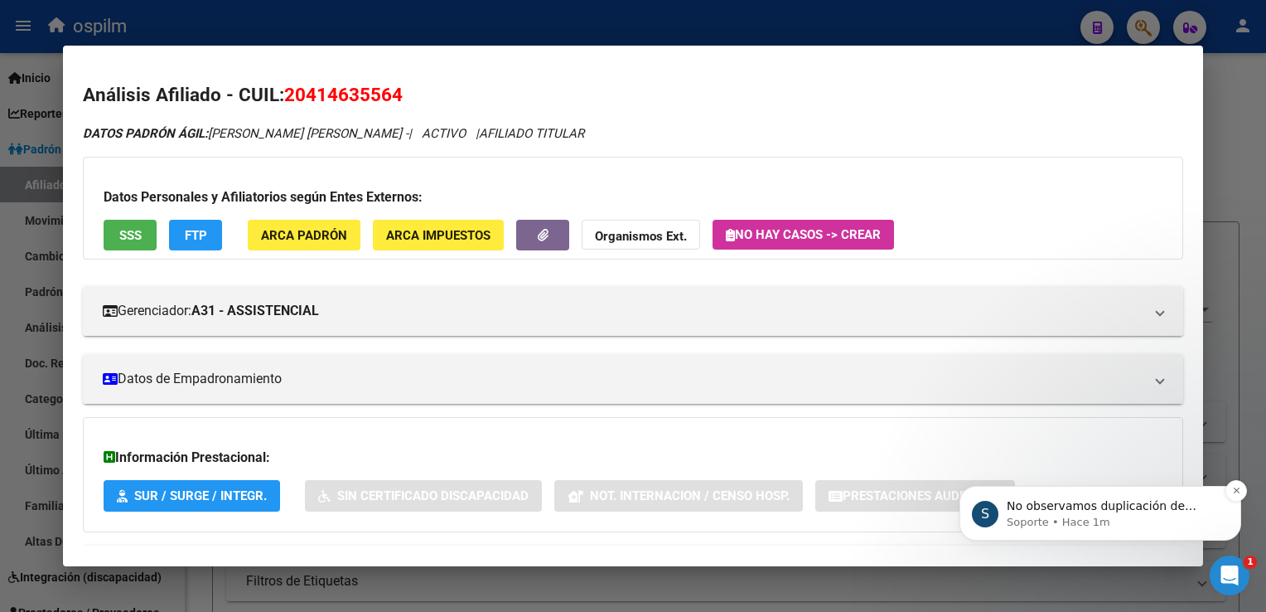
click at [1053, 508] on p "No observamos duplicación de cuiles, si puede detallarnos un poco más ya que no…" at bounding box center [1114, 506] width 214 height 17
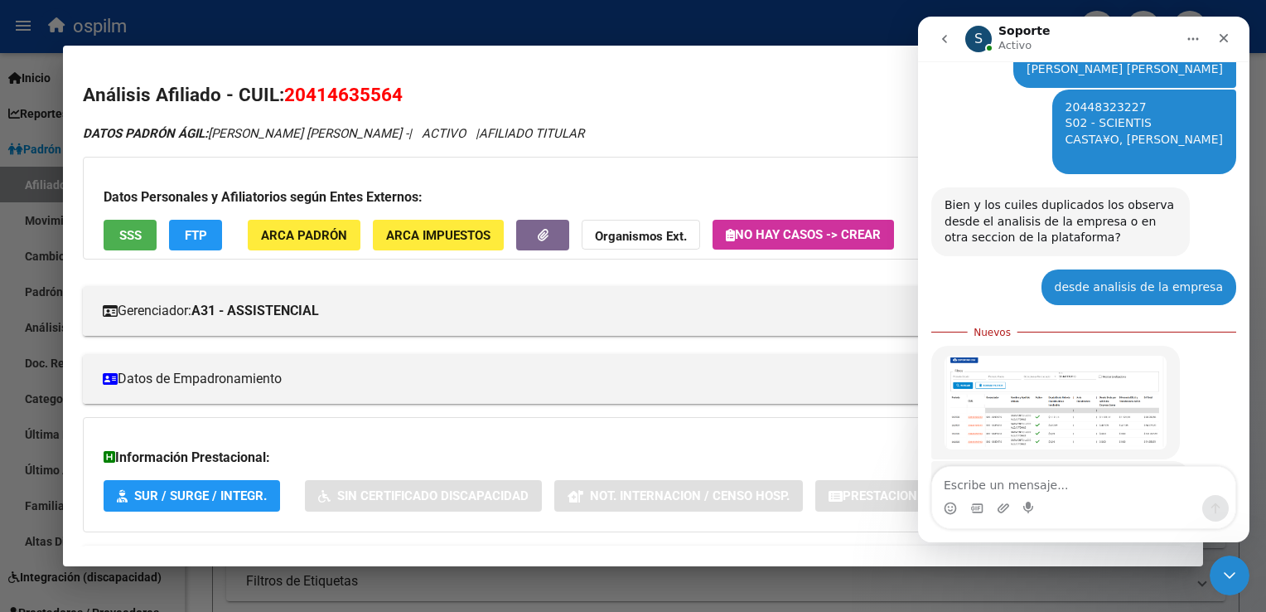
scroll to position [1031, 0]
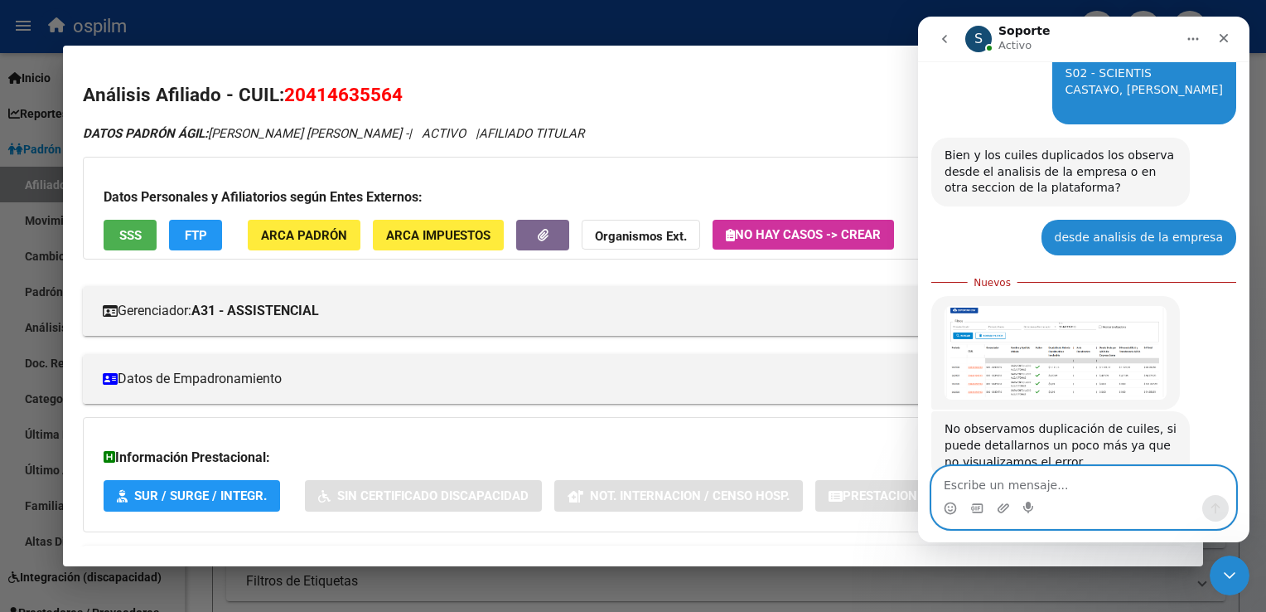
click at [1028, 483] on textarea "Escribe un mensaje..." at bounding box center [1083, 481] width 303 height 28
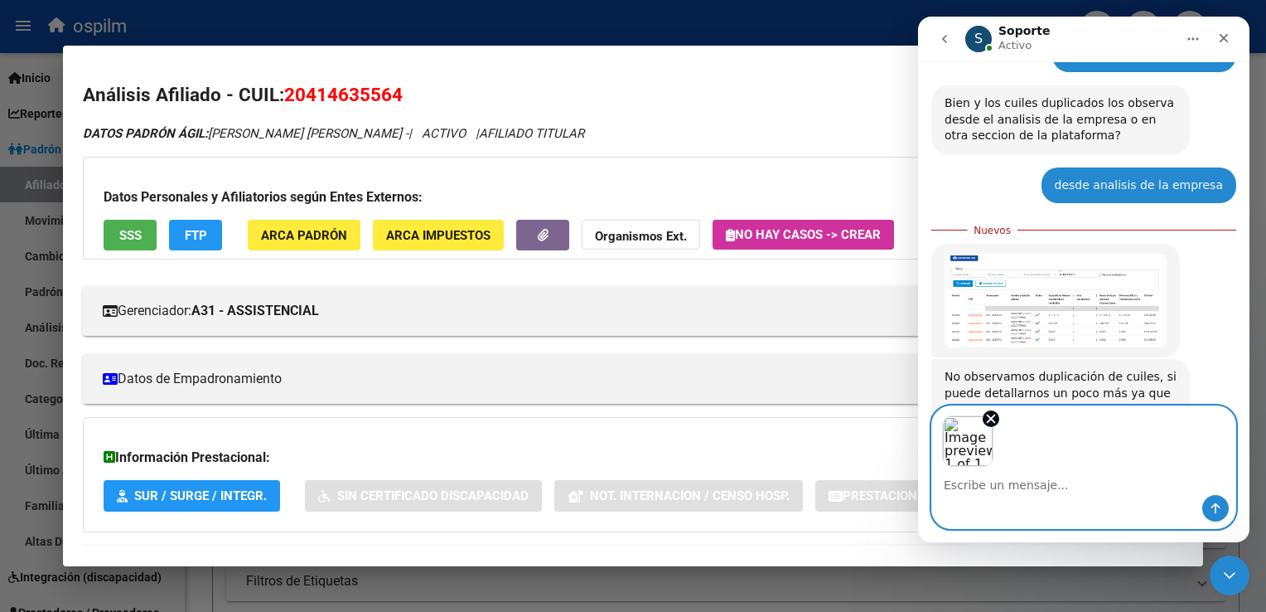
scroll to position [1092, 0]
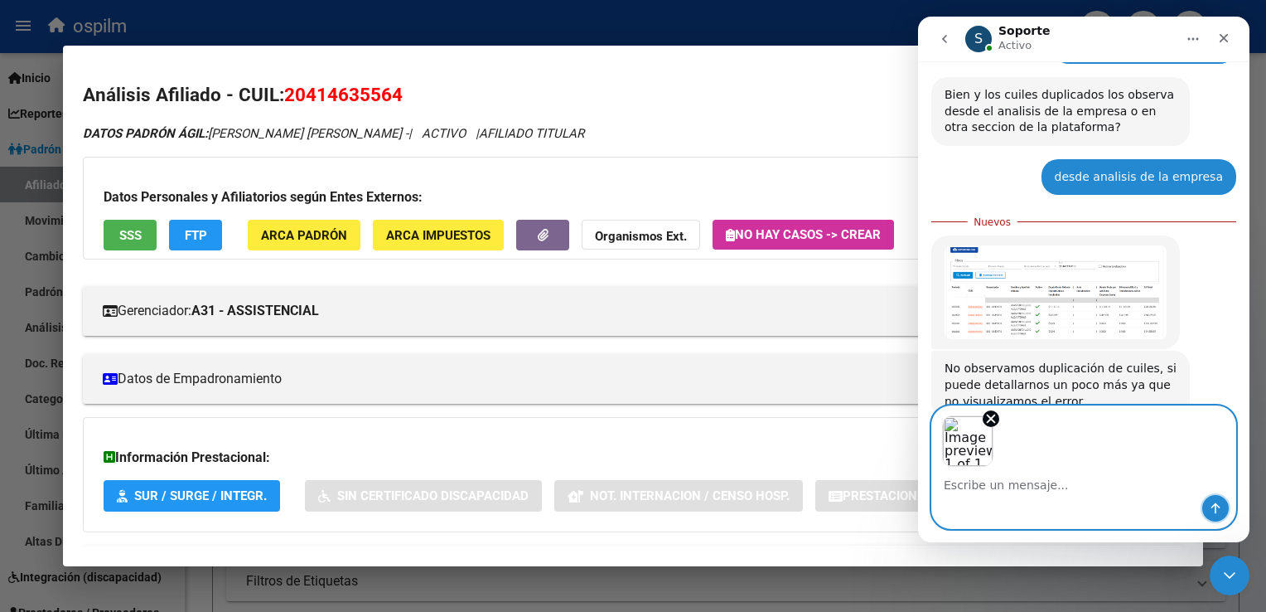
click at [1215, 512] on icon "Enviar un mensaje…" at bounding box center [1216, 508] width 9 height 11
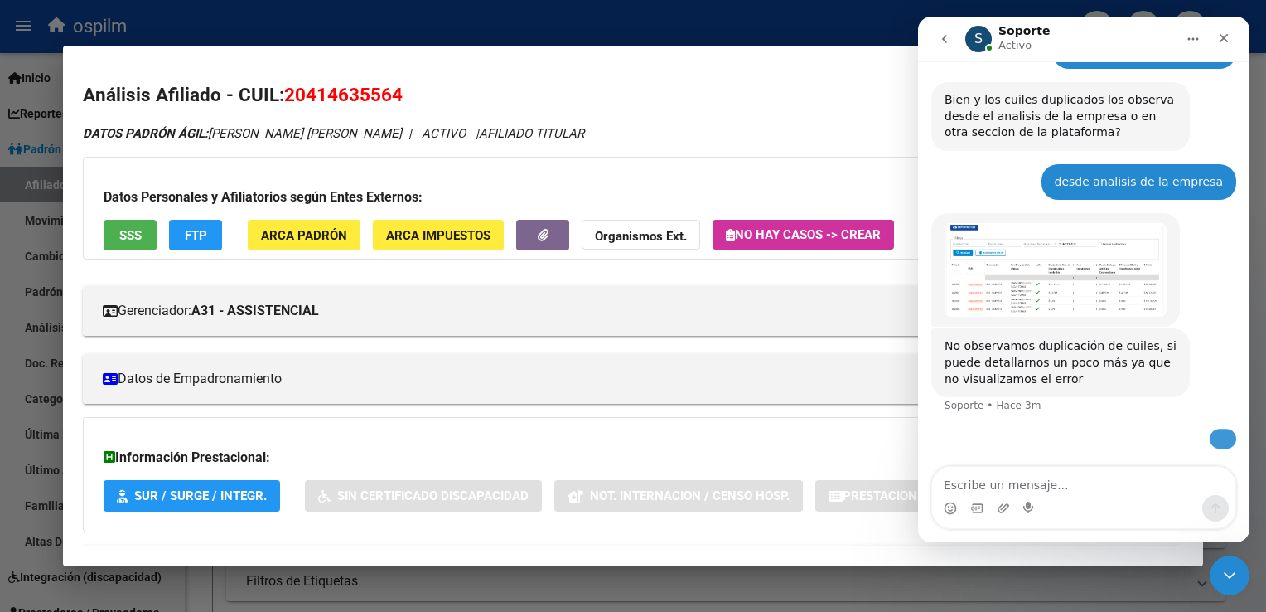
scroll to position [1143, 0]
click at [1014, 491] on textarea "Escribe un mensaje..." at bounding box center [1083, 481] width 303 height 28
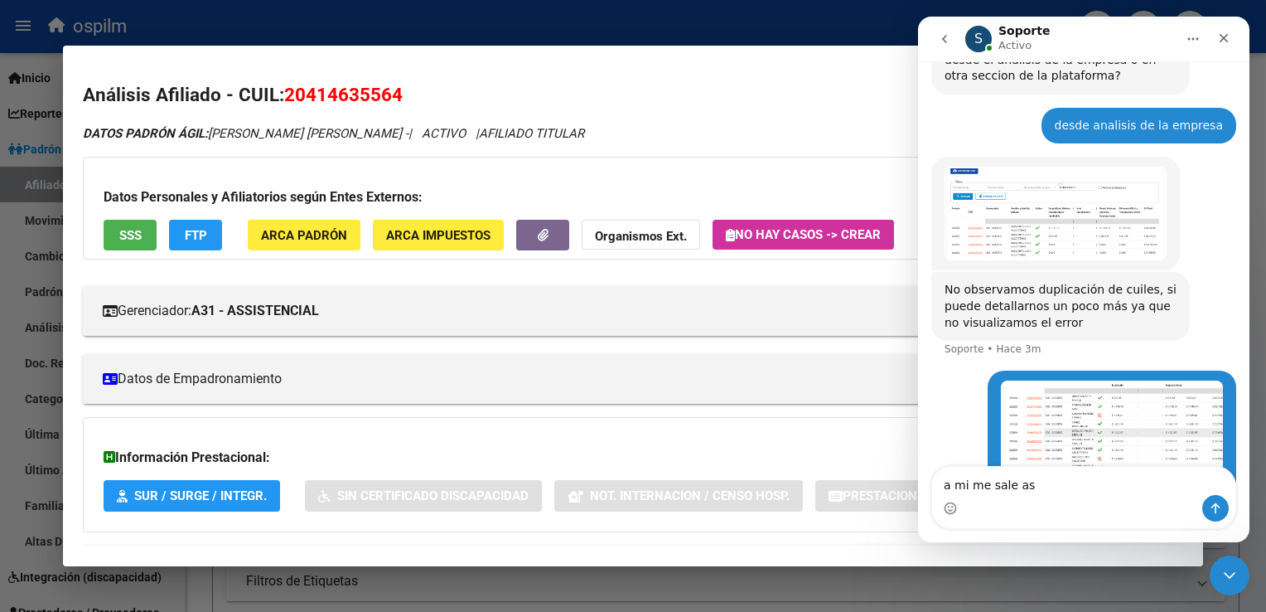
type textarea "a mi me sale así"
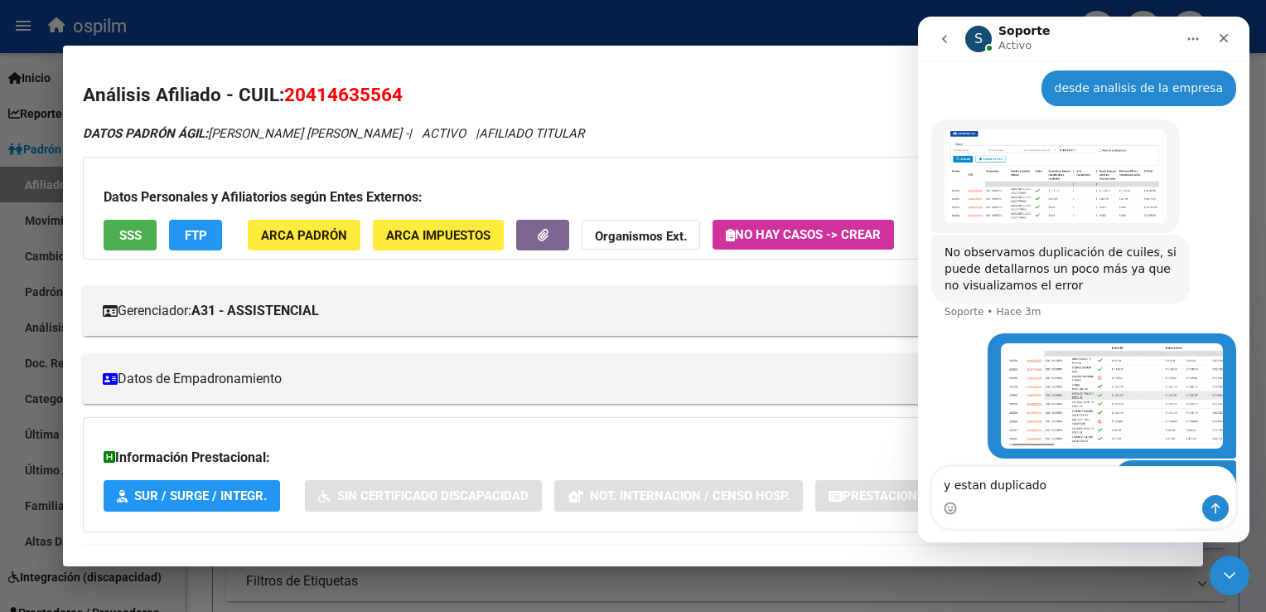
type textarea "y estan duplicados"
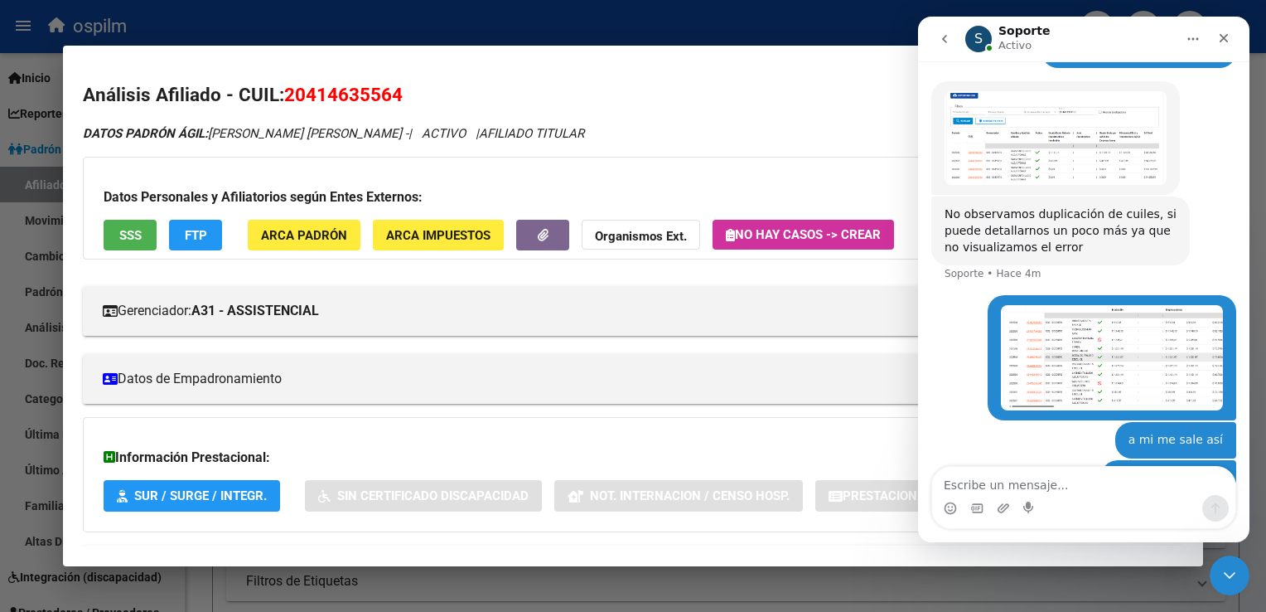
click at [750, 16] on div at bounding box center [633, 306] width 1266 height 612
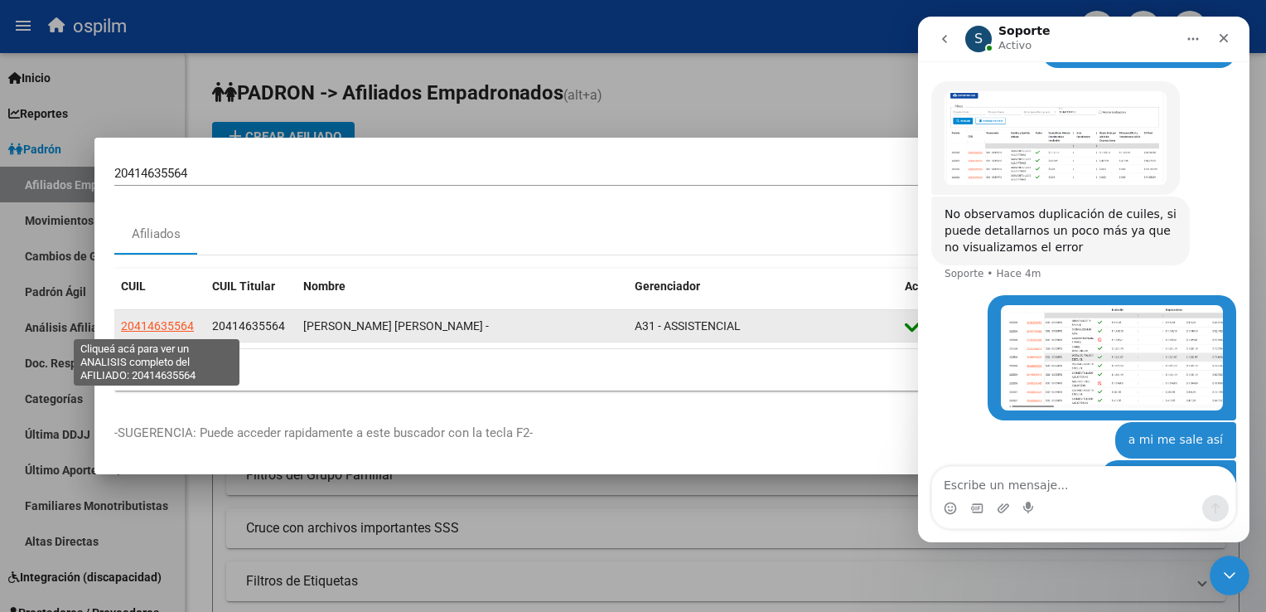
click at [132, 317] on app-link-go-to "20414635564" at bounding box center [157, 326] width 73 height 19
click at [143, 327] on span "20414635564" at bounding box center [157, 325] width 73 height 13
type textarea "20414635564"
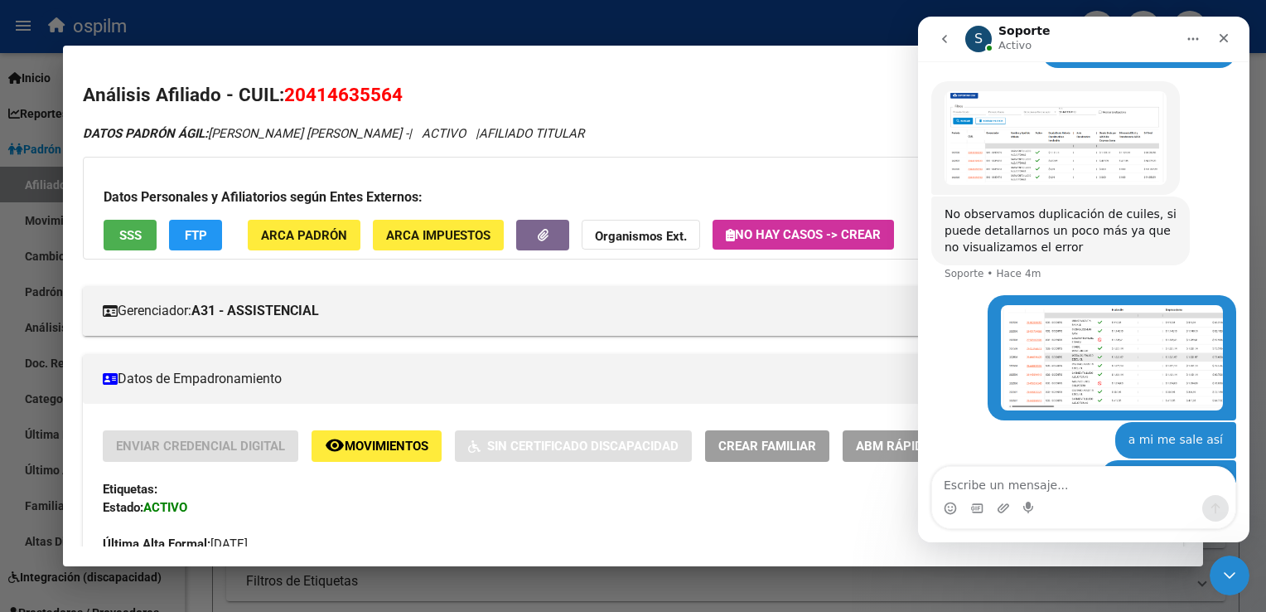
click at [124, 224] on button "SSS" at bounding box center [130, 235] width 53 height 31
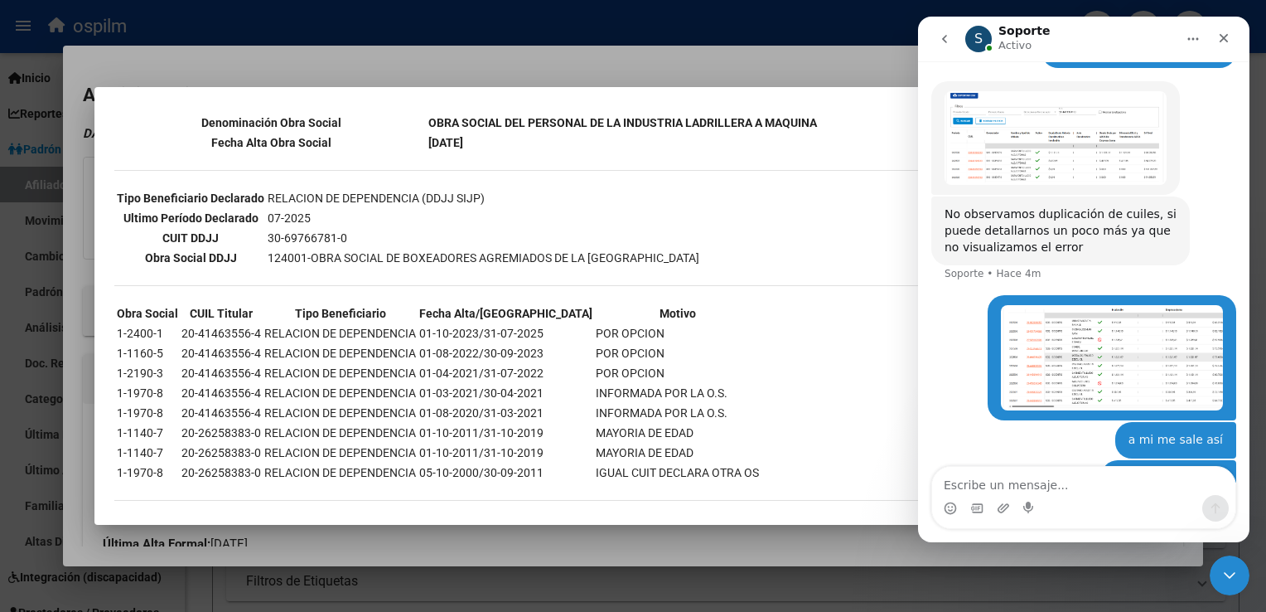
scroll to position [0, 0]
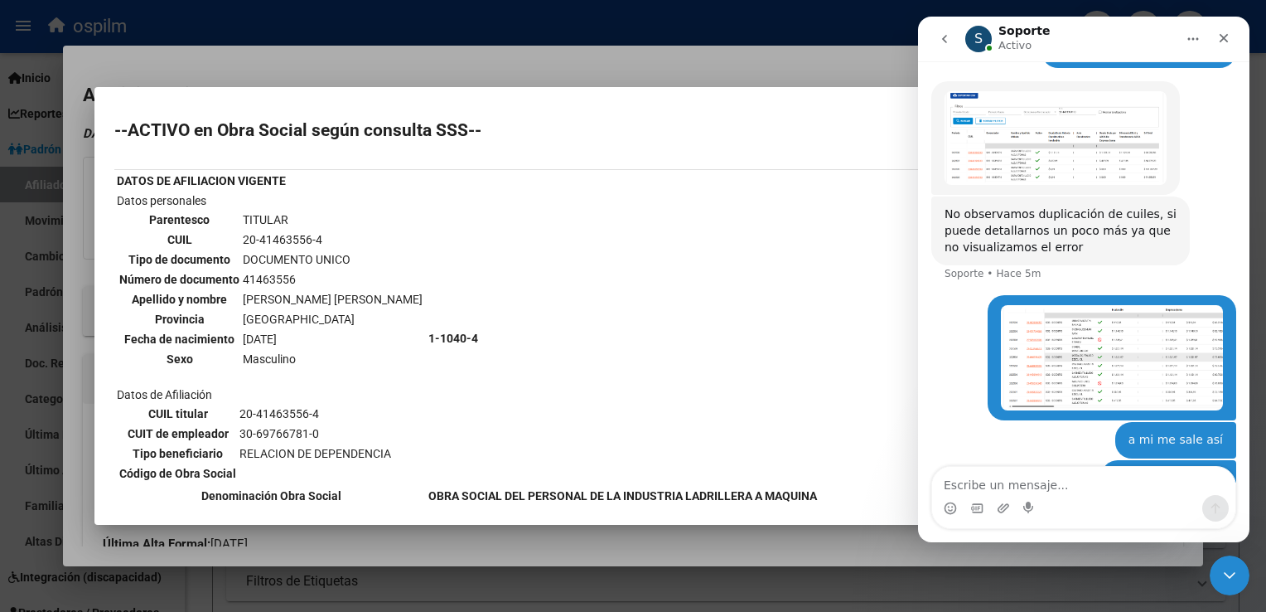
click at [978, 479] on textarea "Escribe un mensaje..." at bounding box center [1083, 481] width 303 height 28
type textarea "yo entro a un afiliado, voy al cuit de la empresa"
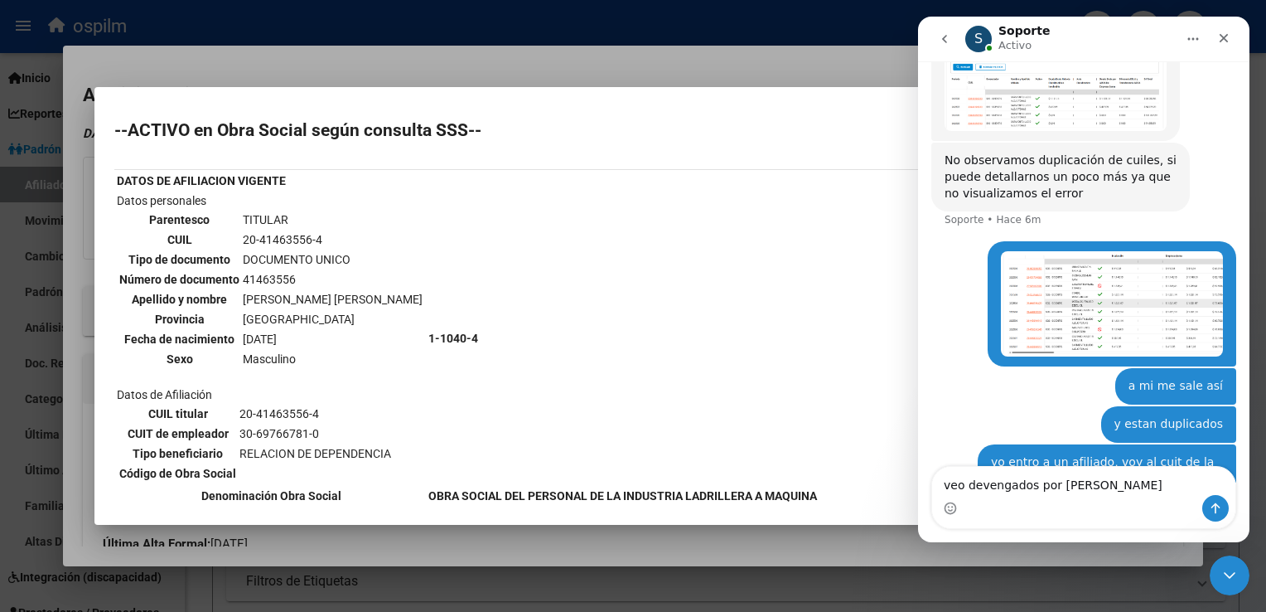
type textarea "veo devengados por cuil"
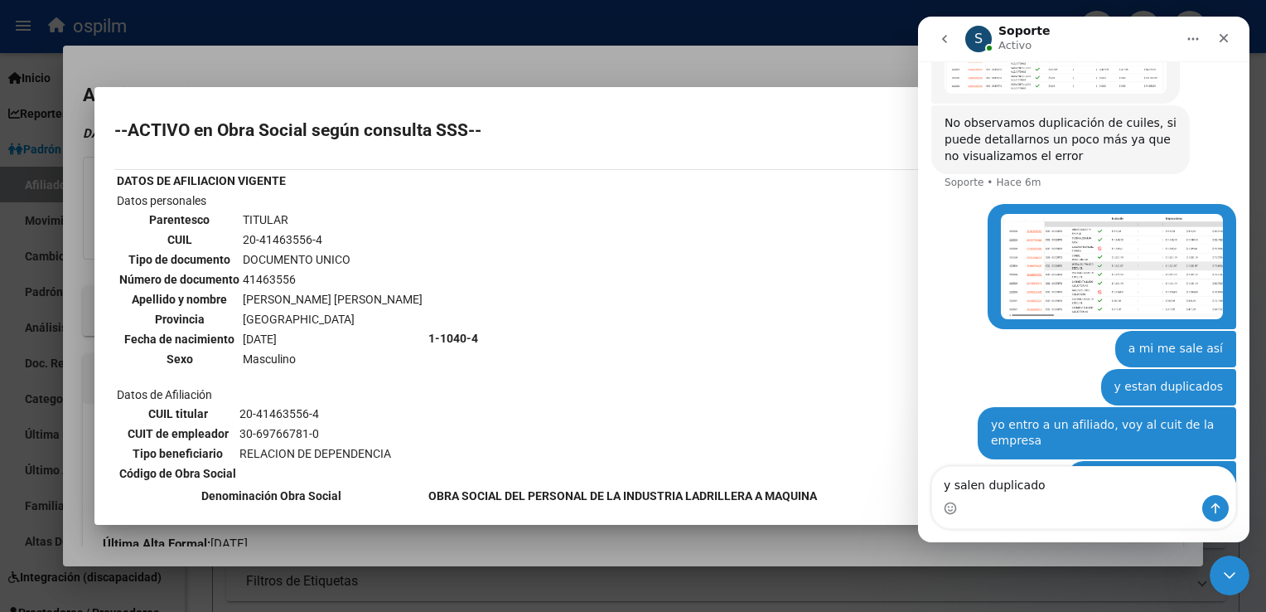
type textarea "y salen duplicados"
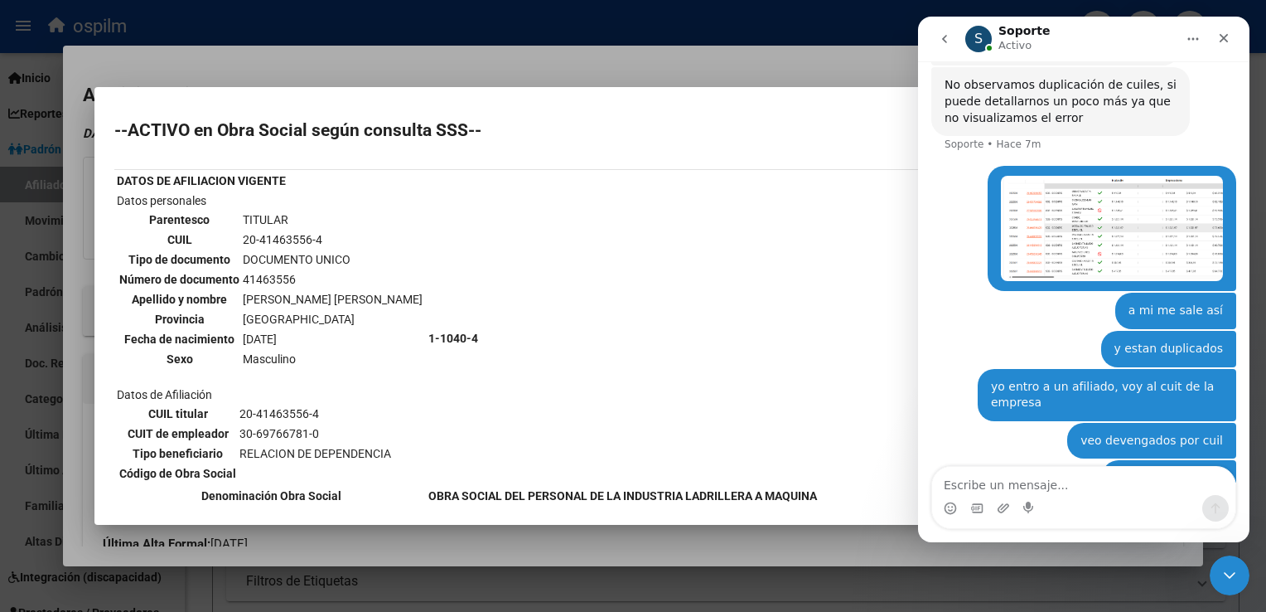
scroll to position [373, 0]
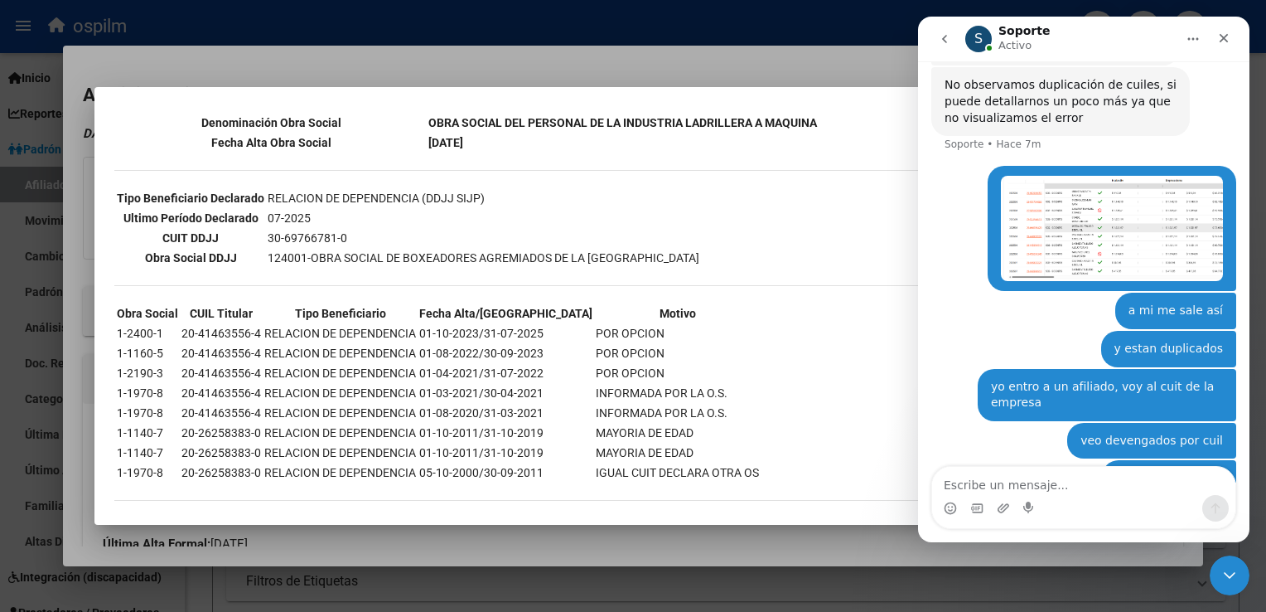
click at [371, 55] on div at bounding box center [633, 306] width 1266 height 612
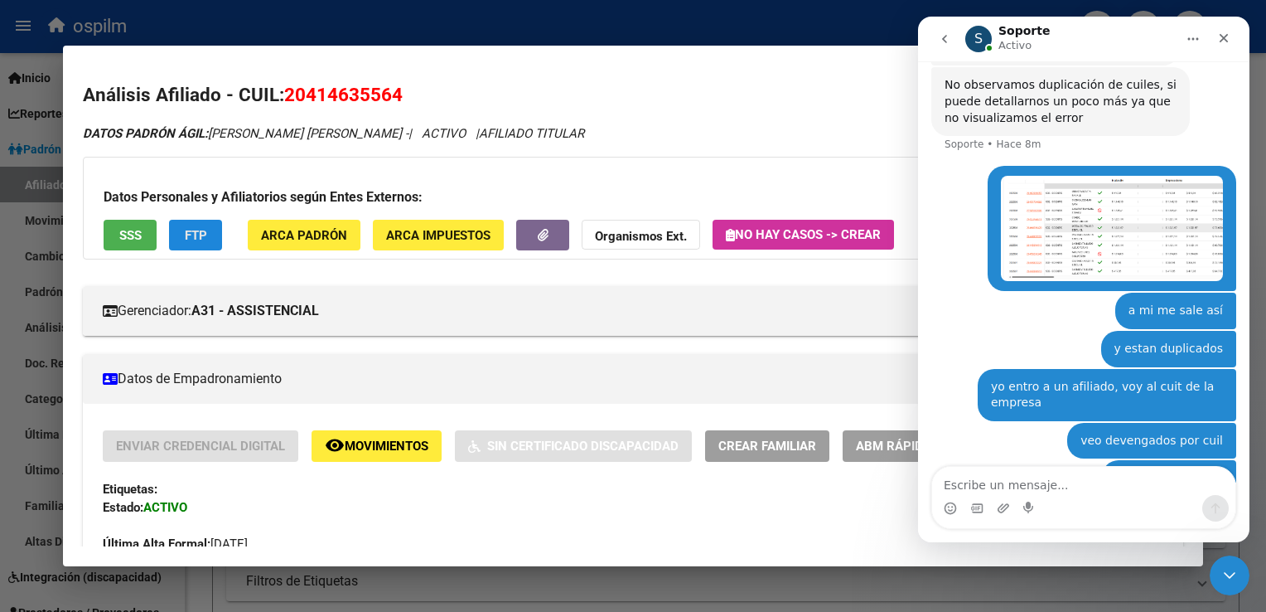
click at [186, 230] on span "FTP" at bounding box center [196, 235] width 22 height 15
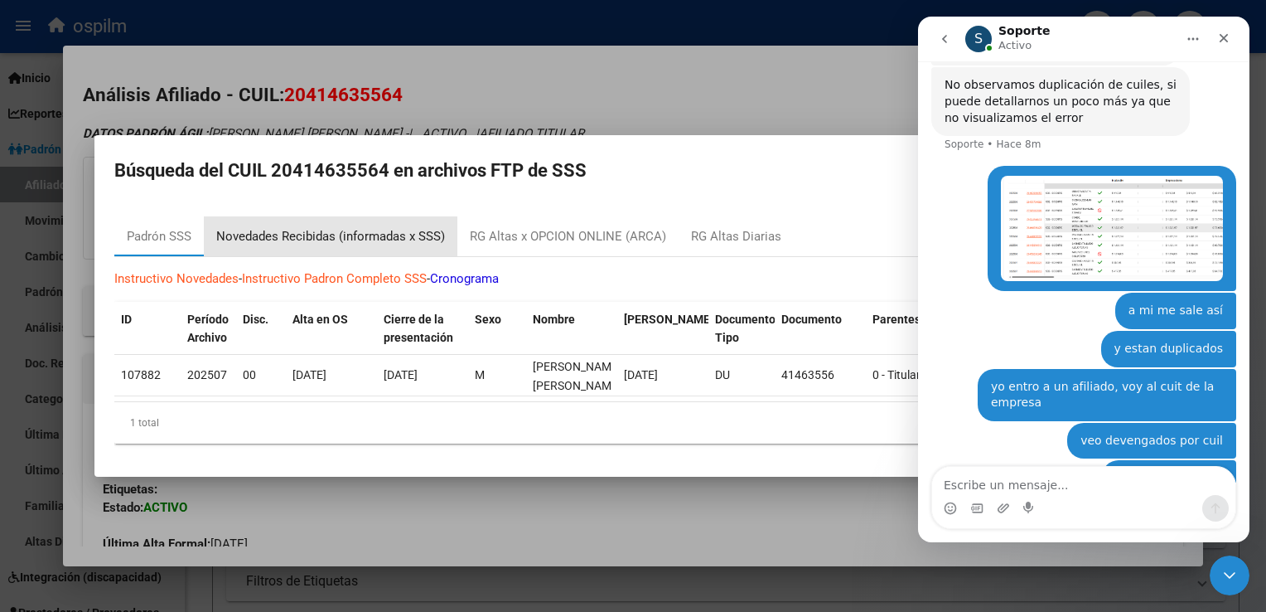
click at [310, 232] on div "Novedades Recibidas (informadas x SSS)" at bounding box center [330, 236] width 229 height 19
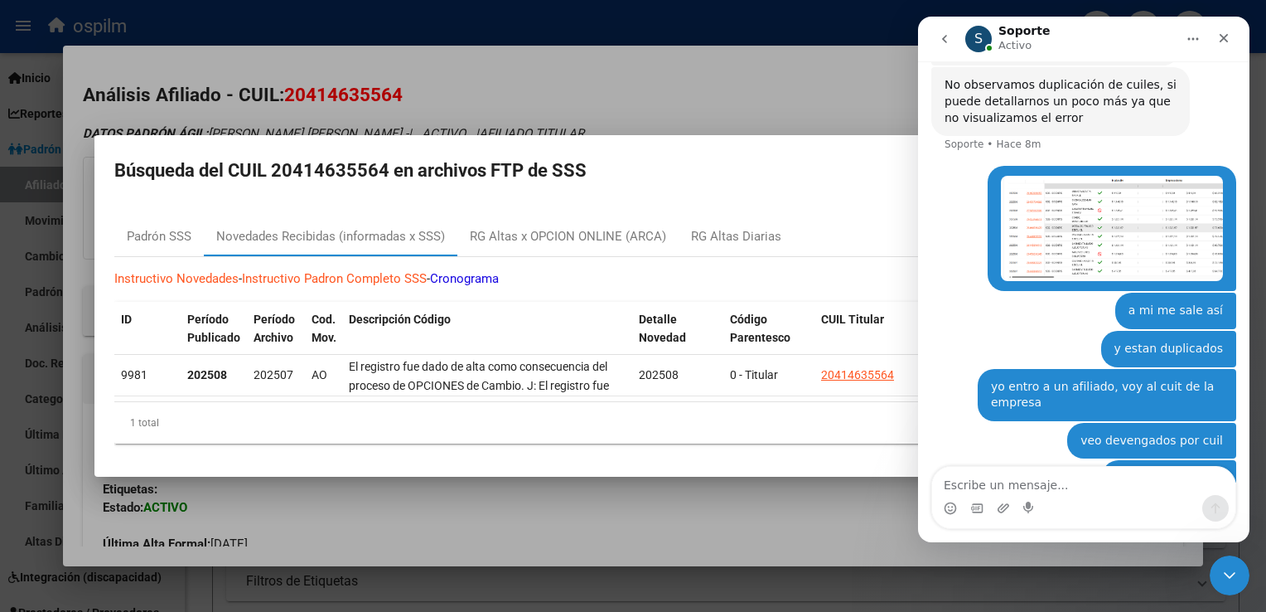
click at [603, 94] on div at bounding box center [633, 306] width 1266 height 612
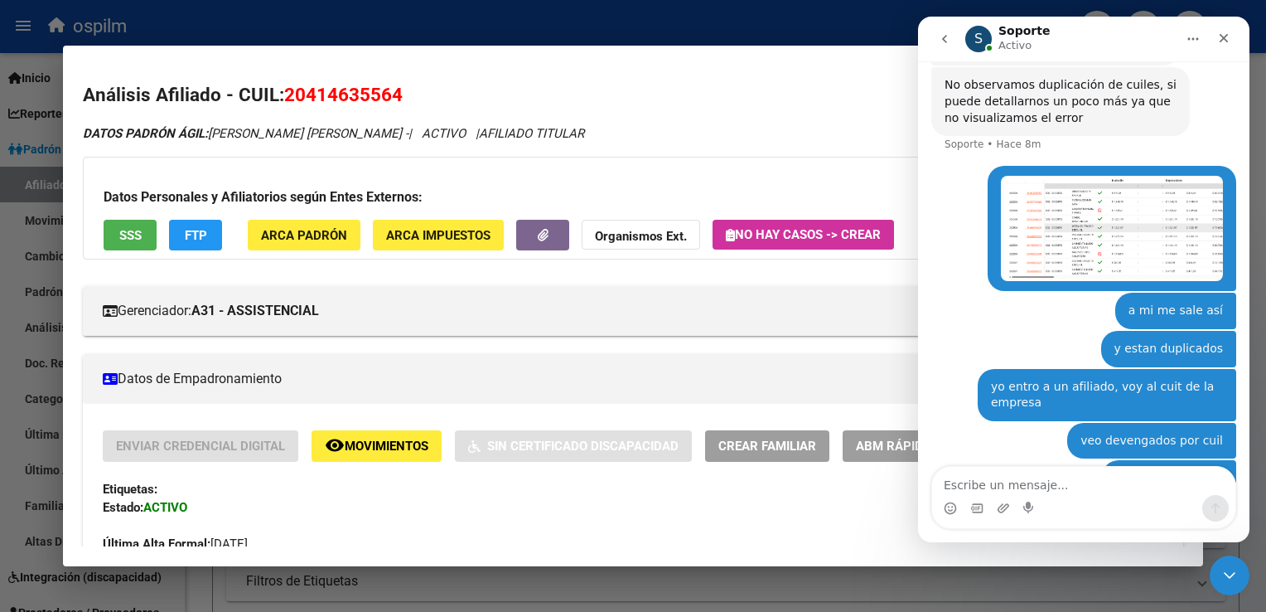
scroll to position [773, 0]
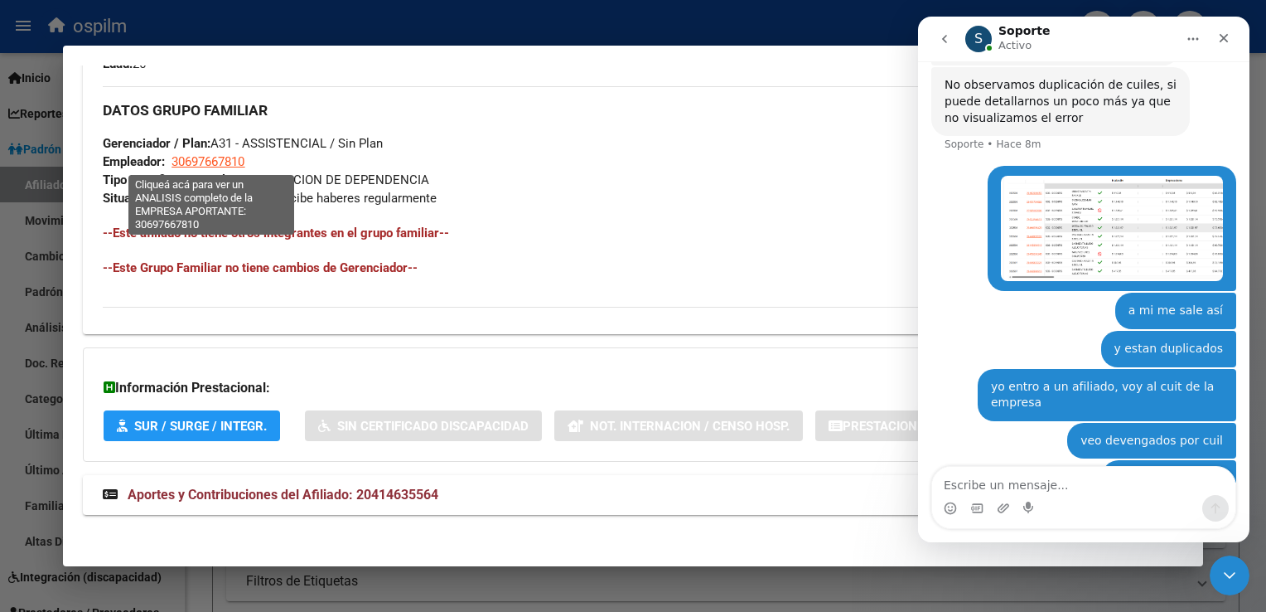
click at [206, 162] on span "30697667810" at bounding box center [208, 161] width 73 height 15
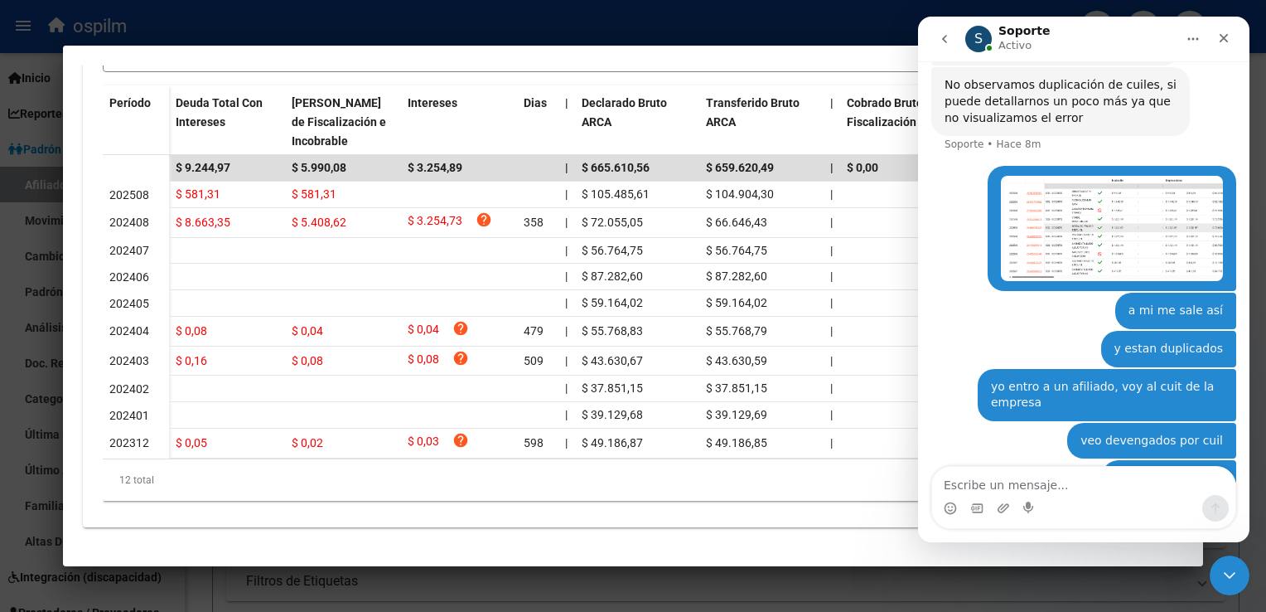
scroll to position [0, 0]
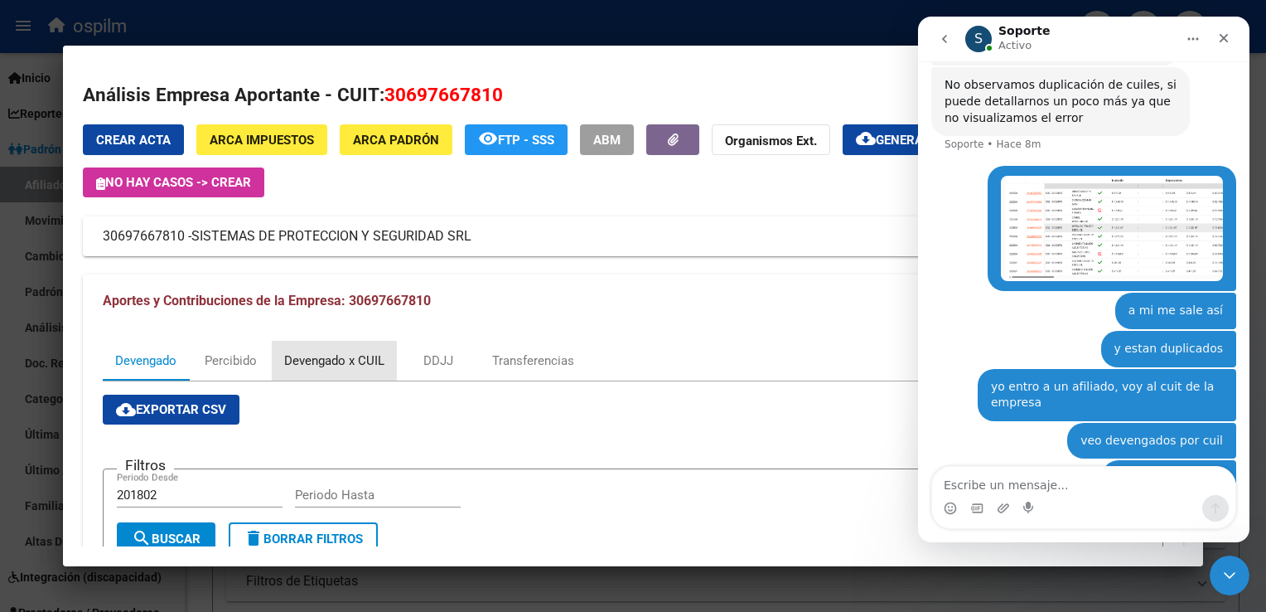
click at [306, 359] on div "Devengado x CUIL" at bounding box center [334, 360] width 100 height 18
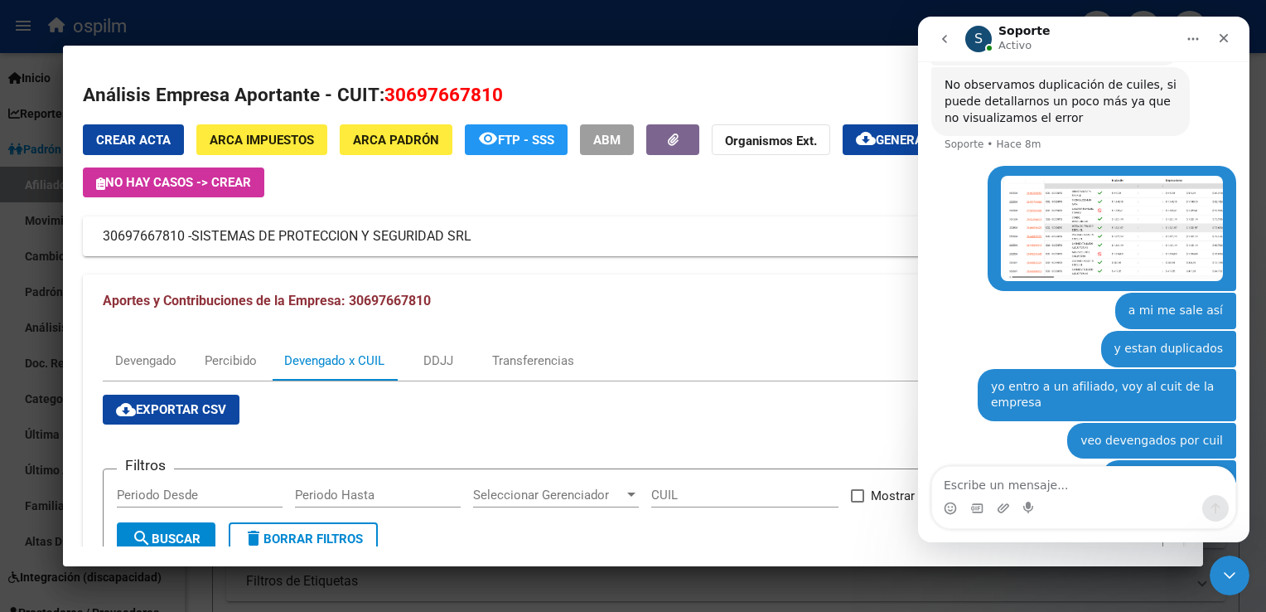
scroll to position [567, 0]
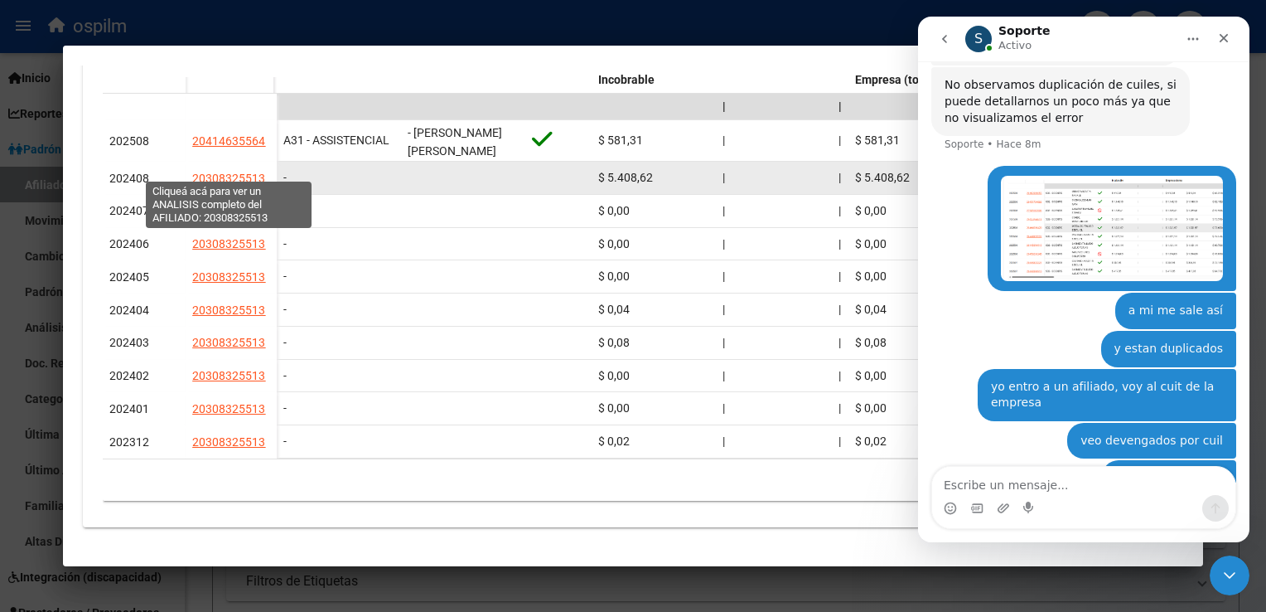
click at [225, 172] on span "20308325513" at bounding box center [228, 178] width 73 height 13
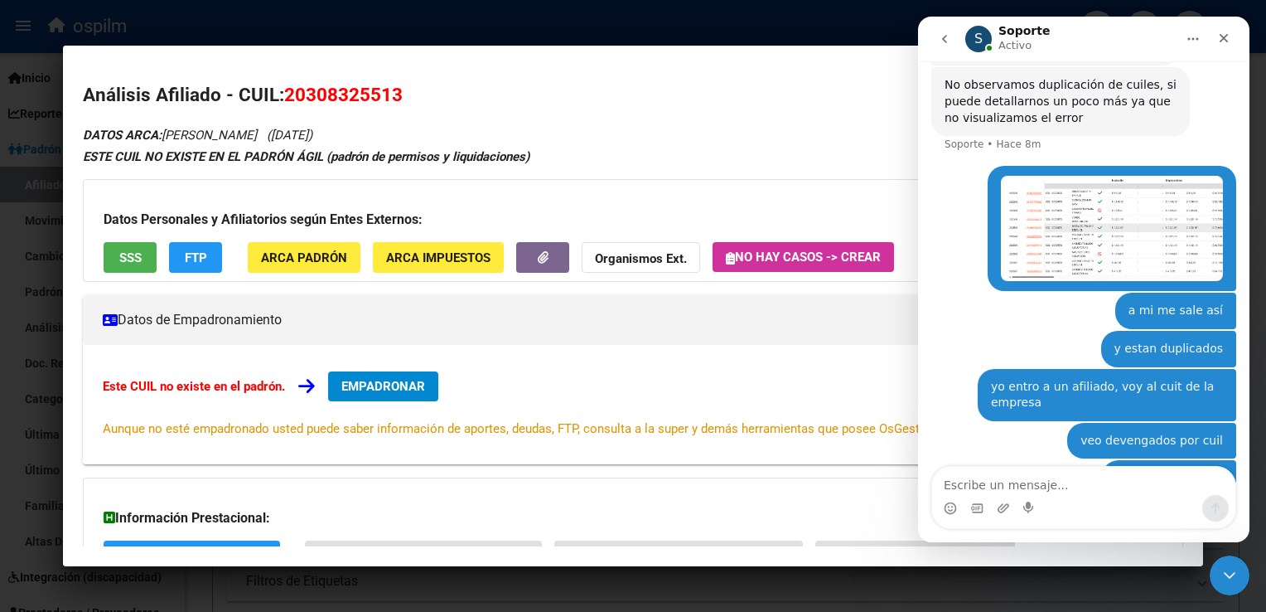
click at [133, 256] on span "SSS" at bounding box center [130, 257] width 22 height 15
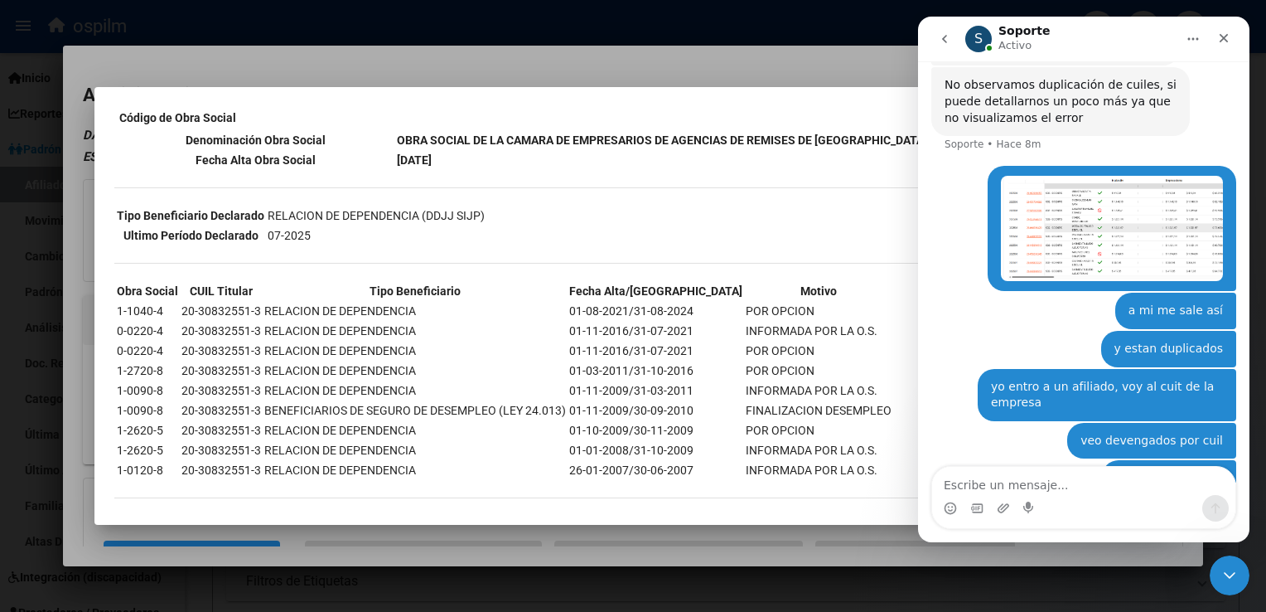
scroll to position [0, 0]
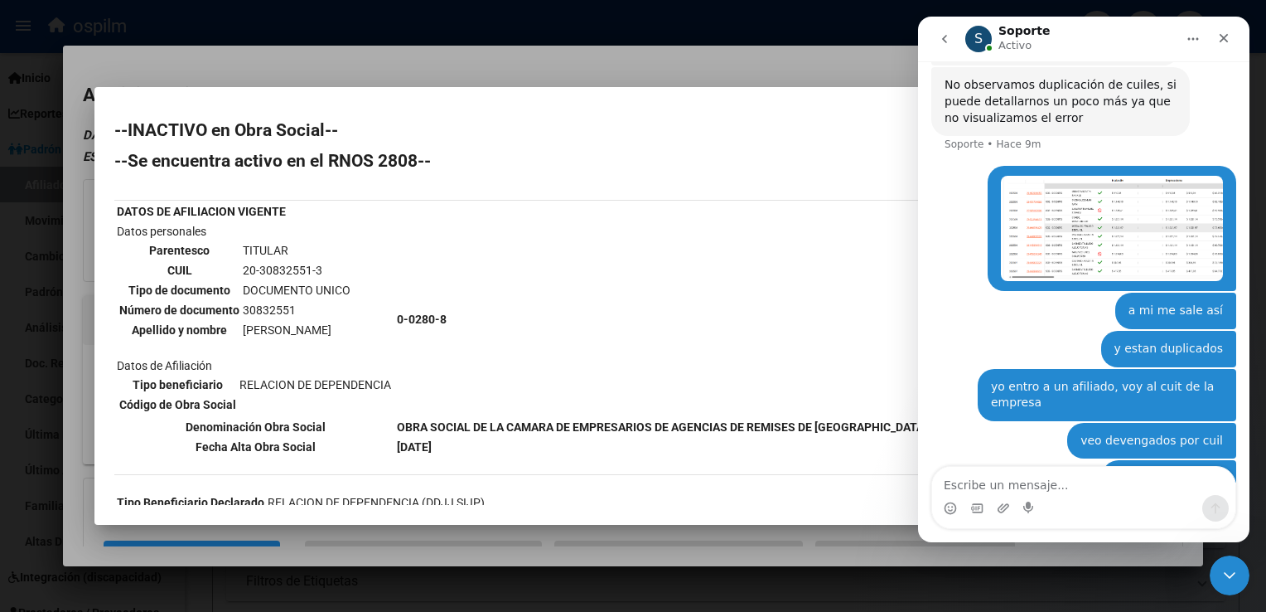
click at [418, 60] on div at bounding box center [633, 306] width 1266 height 612
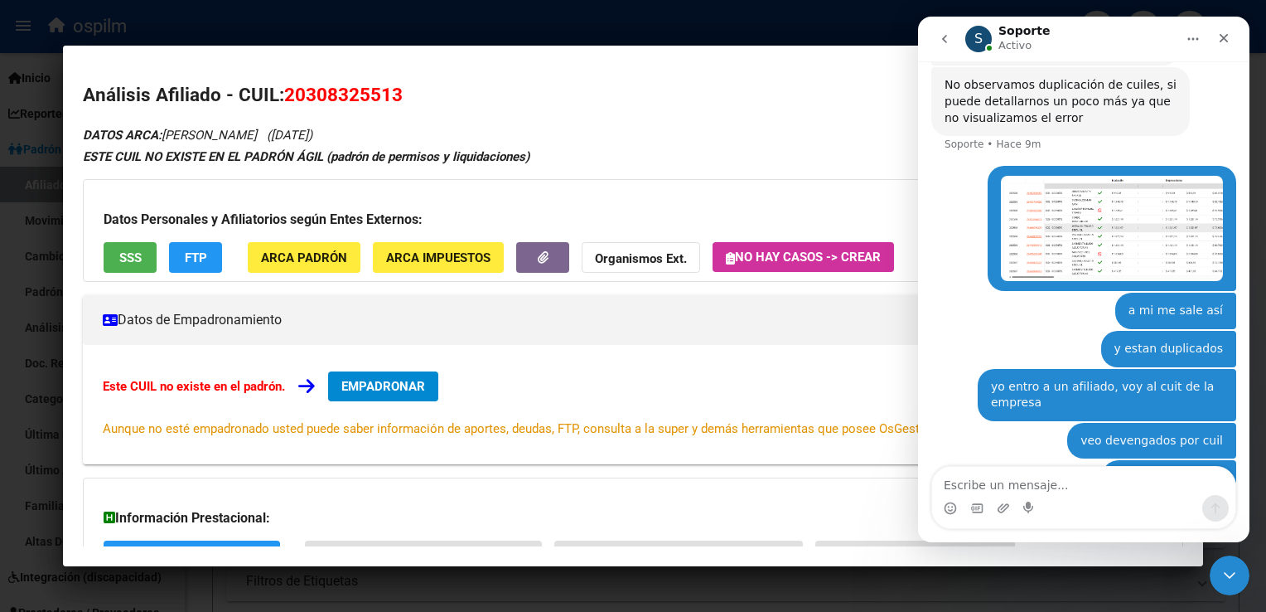
drag, startPoint x: 429, startPoint y: 99, endPoint x: 283, endPoint y: 93, distance: 146.8
click at [283, 93] on h2 "Análisis Afiliado - CUIL: 20308325513" at bounding box center [633, 95] width 1100 height 28
copy h2 "20308325513"
click at [790, 577] on div at bounding box center [633, 306] width 1266 height 612
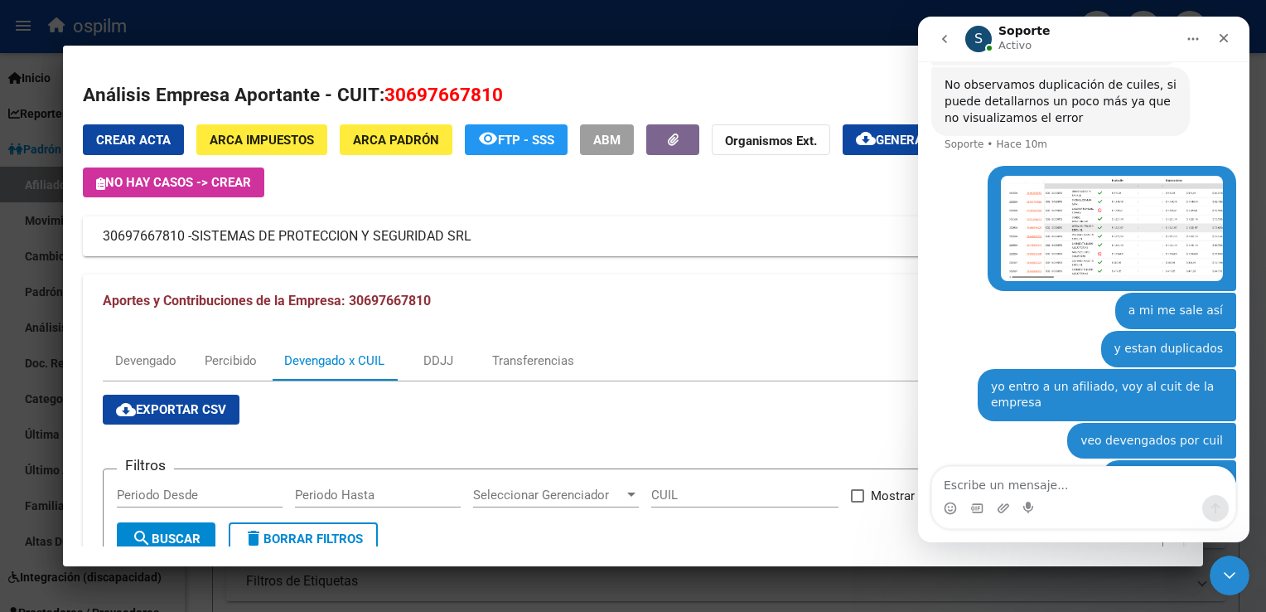
click at [434, 29] on div at bounding box center [633, 306] width 1266 height 612
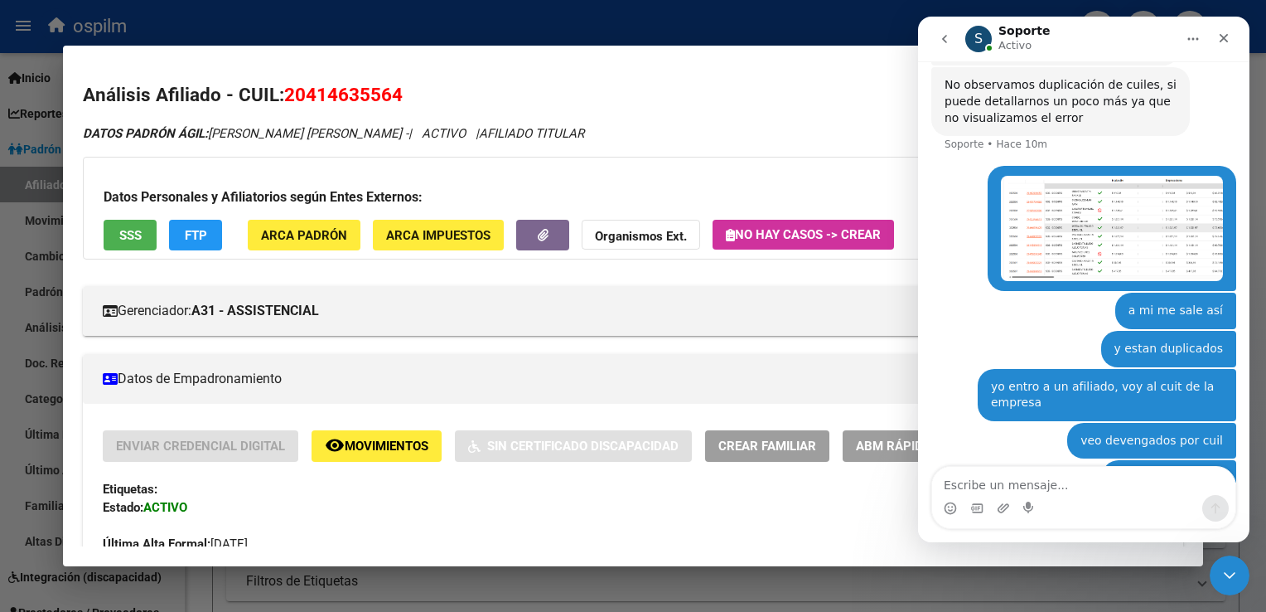
click at [127, 236] on span "SSS" at bounding box center [130, 235] width 22 height 15
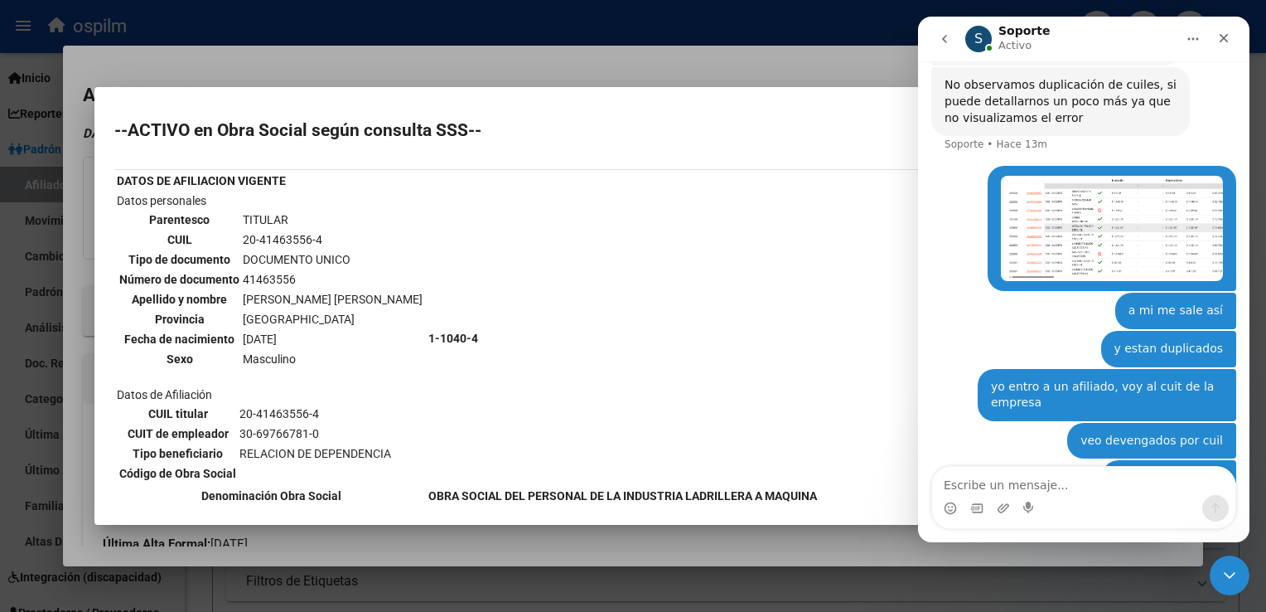
click at [477, 55] on div at bounding box center [633, 306] width 1266 height 612
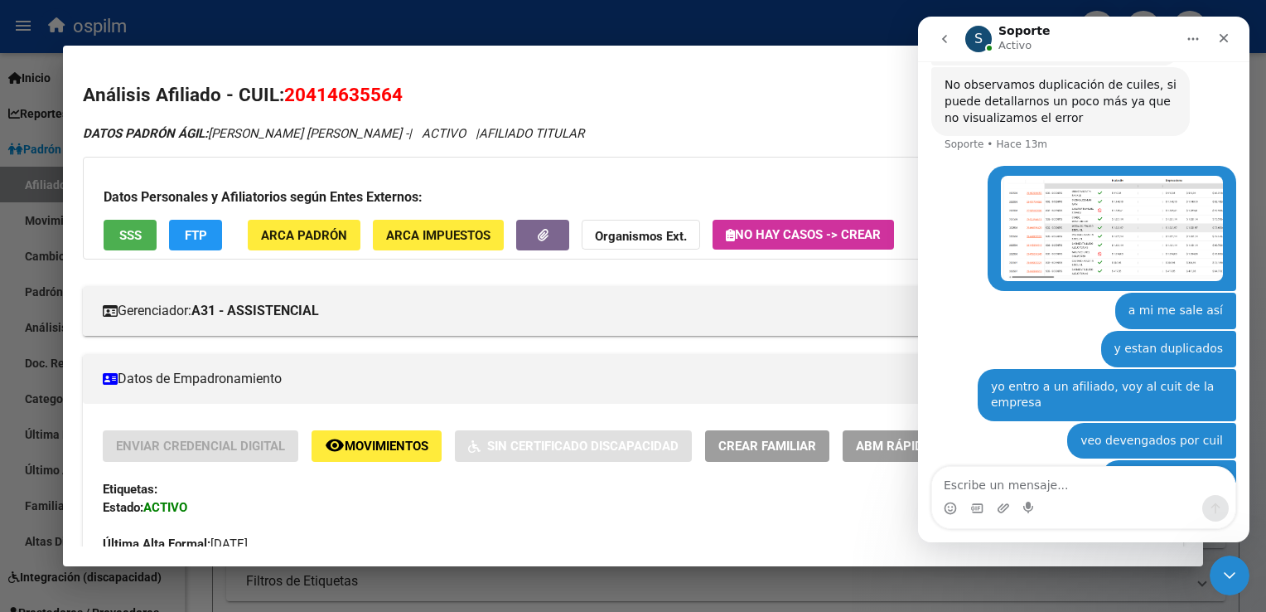
click at [118, 233] on button "SSS" at bounding box center [130, 235] width 53 height 31
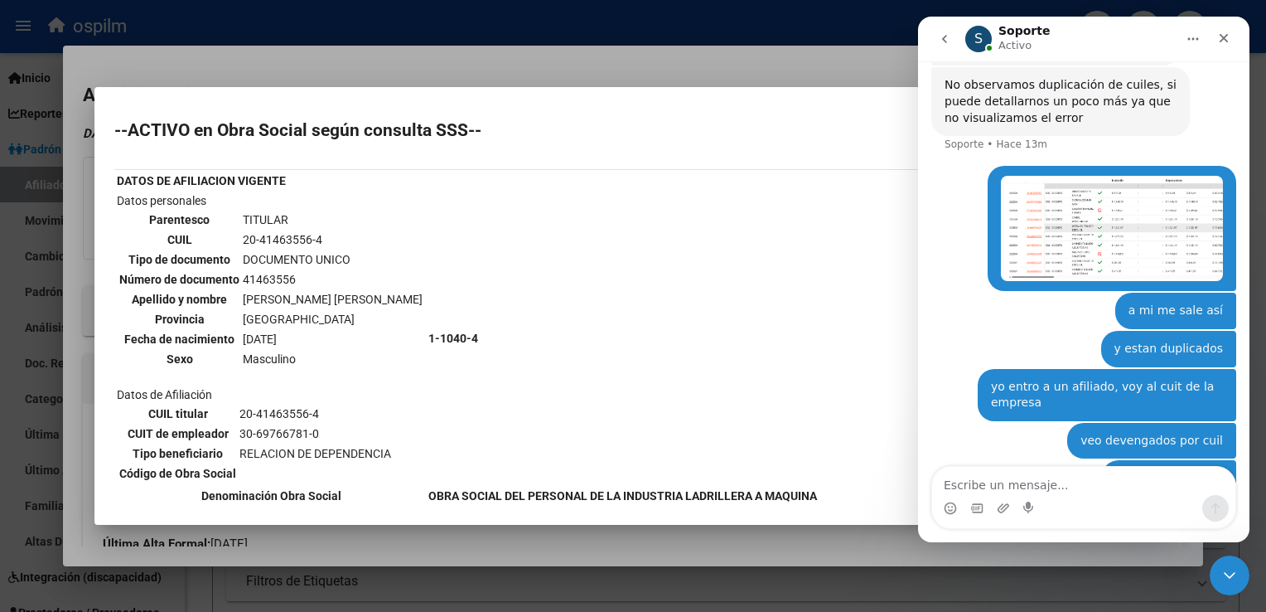
scroll to position [373, 0]
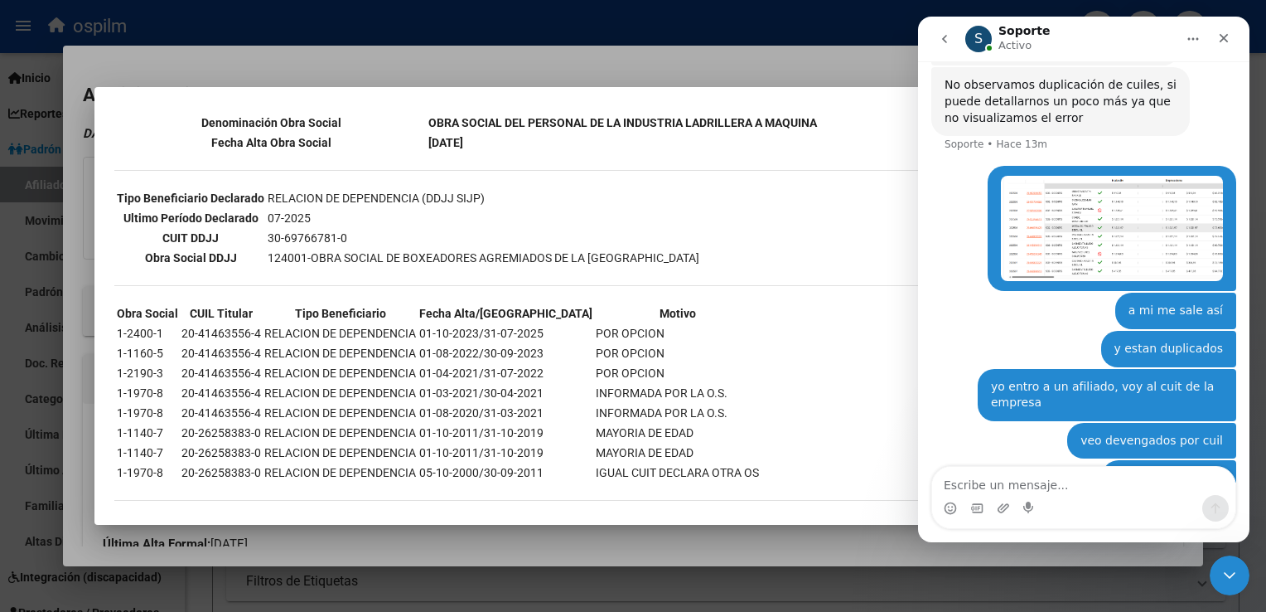
click at [487, 48] on div at bounding box center [633, 306] width 1266 height 612
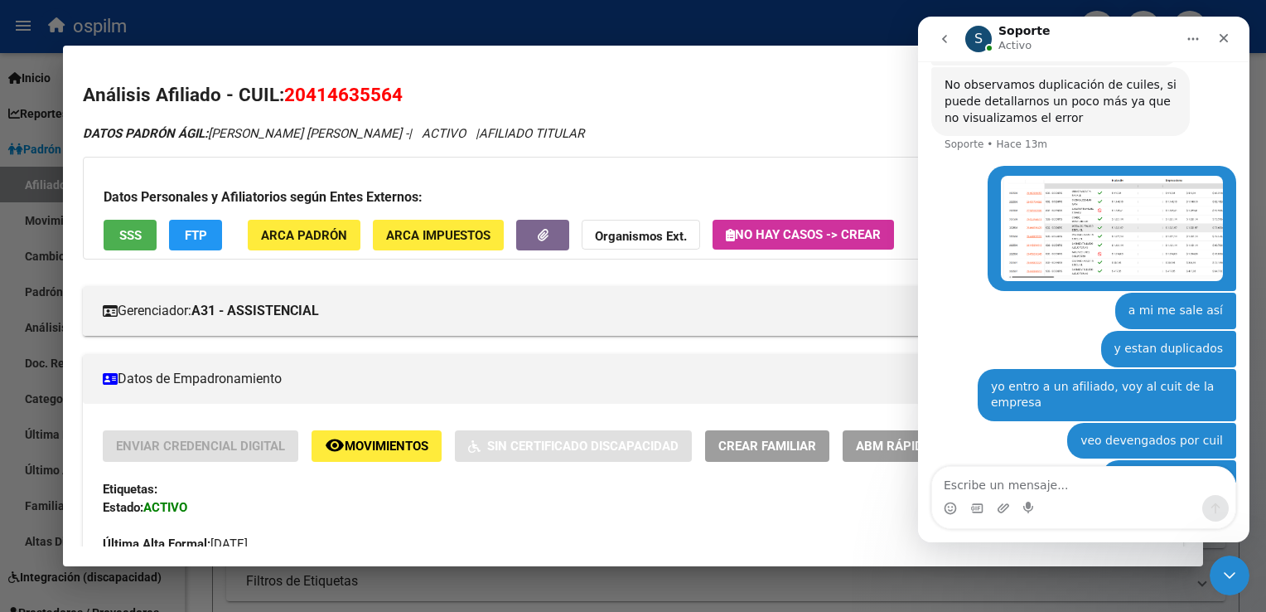
scroll to position [773, 0]
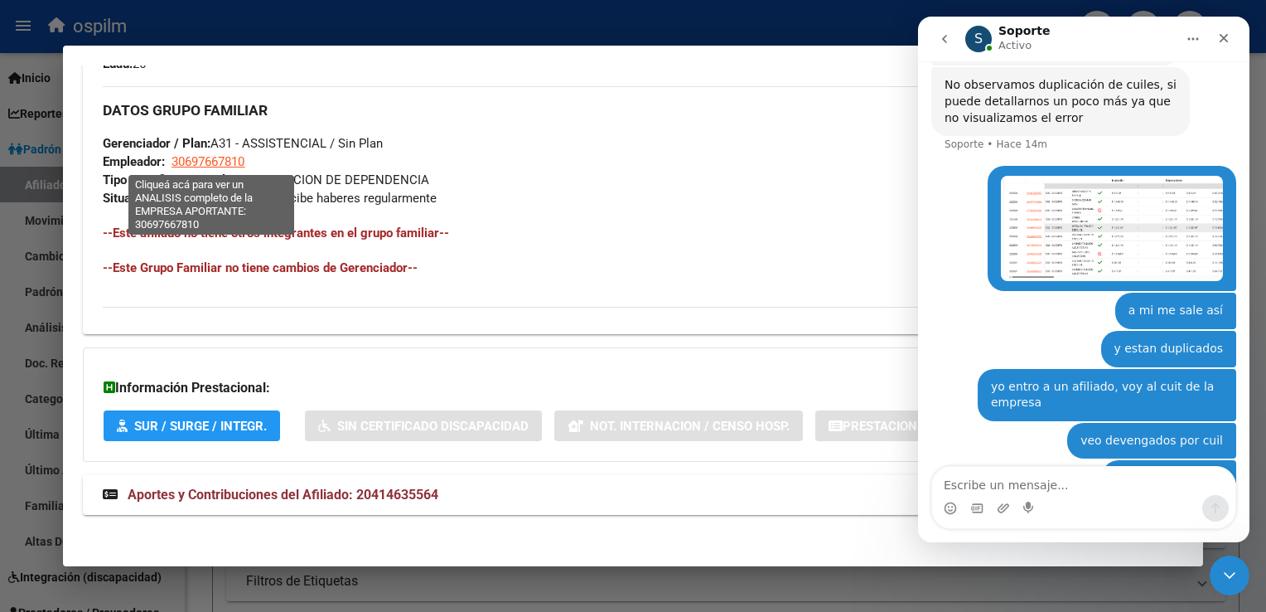
click at [200, 162] on span "30697667810" at bounding box center [208, 161] width 73 height 15
type textarea "30697667810"
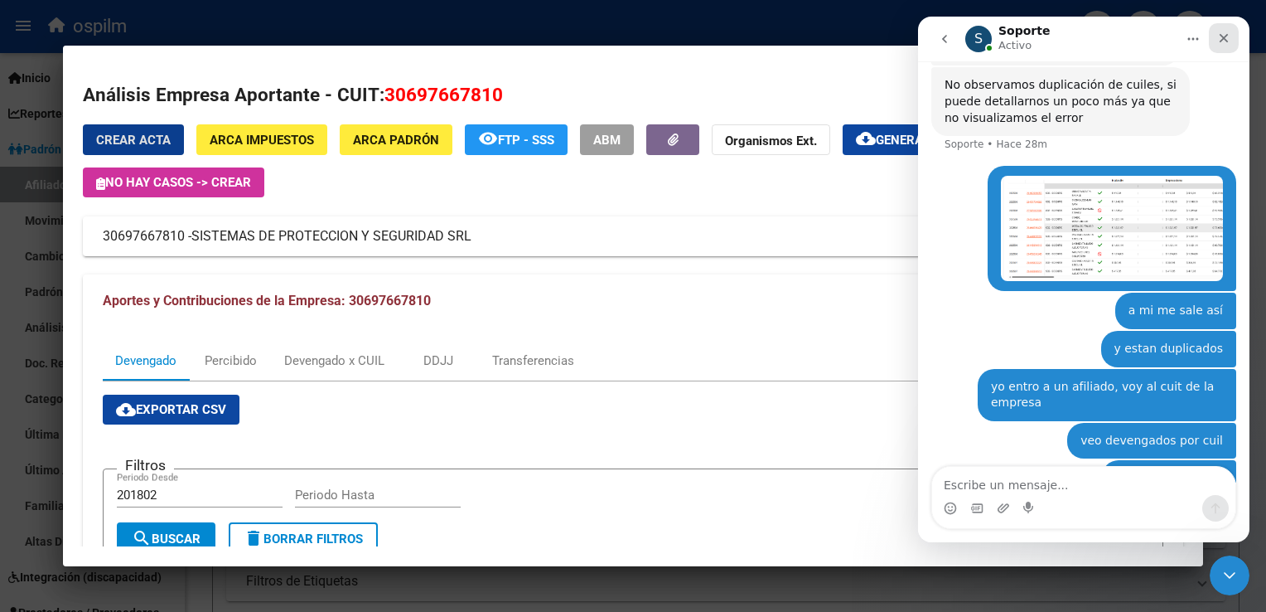
click at [1224, 43] on icon "Cerrar" at bounding box center [1223, 37] width 13 height 13
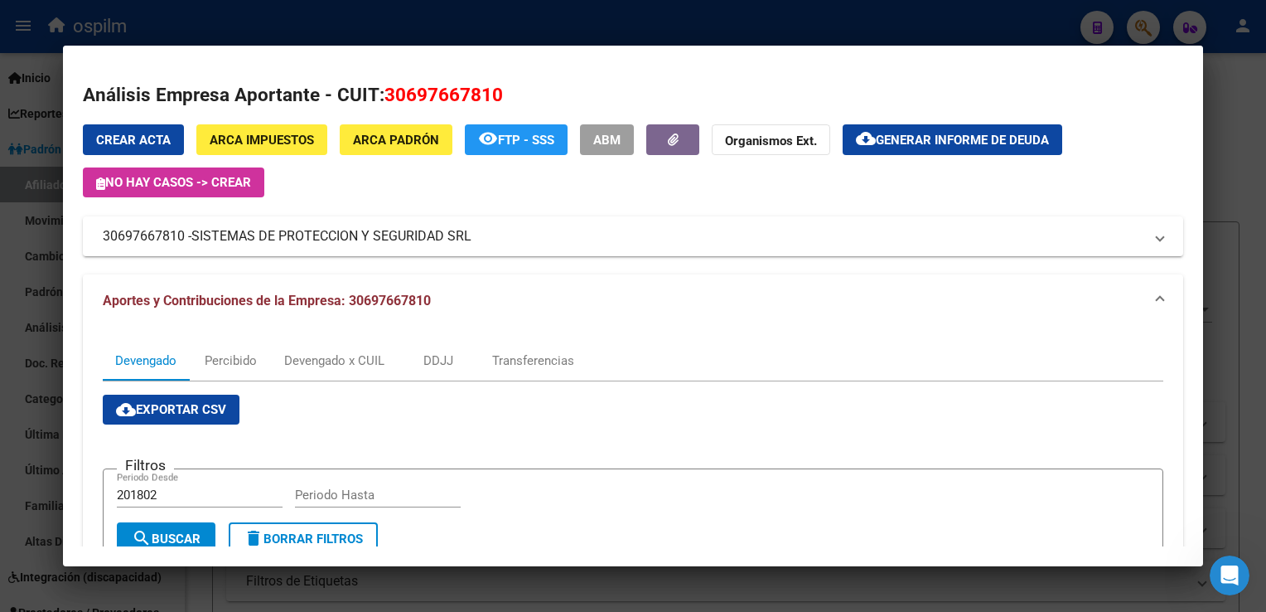
scroll to position [1543, 0]
